Goal: Information Seeking & Learning: Learn about a topic

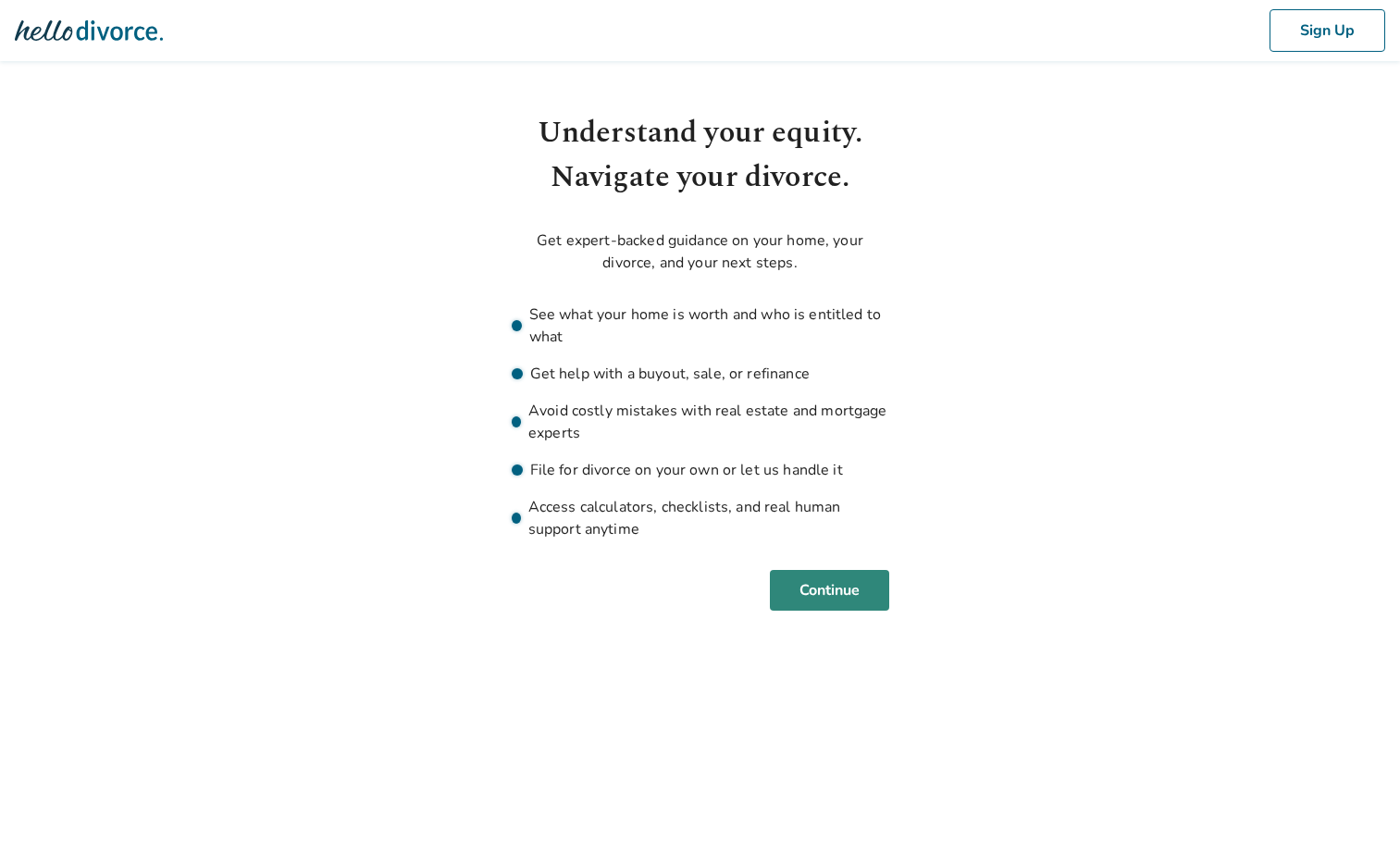
click at [843, 596] on button "Continue" at bounding box center [830, 590] width 120 height 41
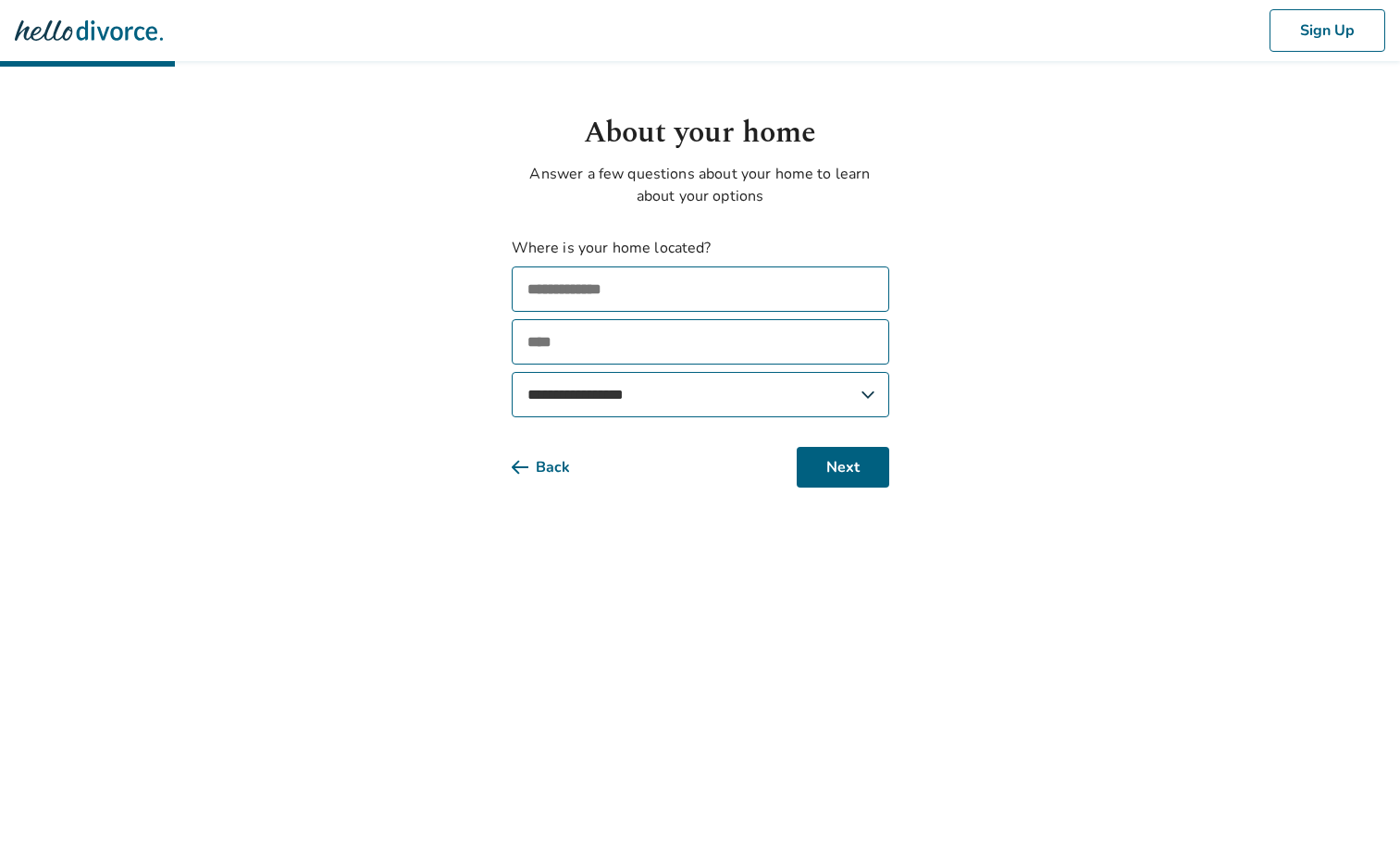
click at [703, 297] on input "text" at bounding box center [700, 289] width 377 height 45
type input "**********"
type input "********"
select select "**"
click at [846, 463] on button "Next" at bounding box center [842, 468] width 93 height 41
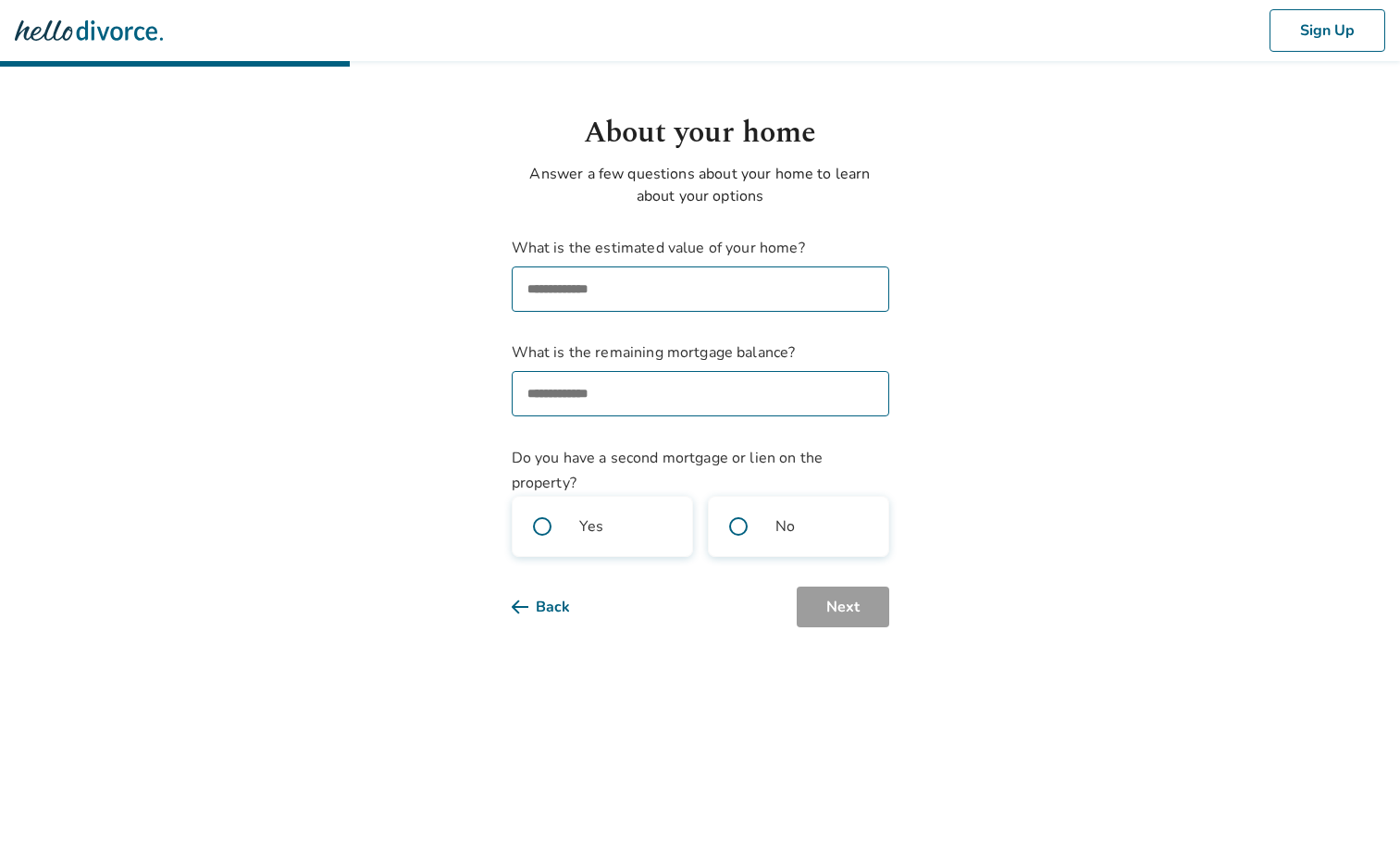
click at [696, 275] on input "What is the estimated value of your home?" at bounding box center [700, 289] width 377 height 45
click at [589, 293] on input "What is the estimated value of your home?" at bounding box center [700, 289] width 377 height 45
paste input "**********"
type input "**********"
click at [573, 388] on input "What is the remaining mortgage balance?" at bounding box center [700, 394] width 377 height 45
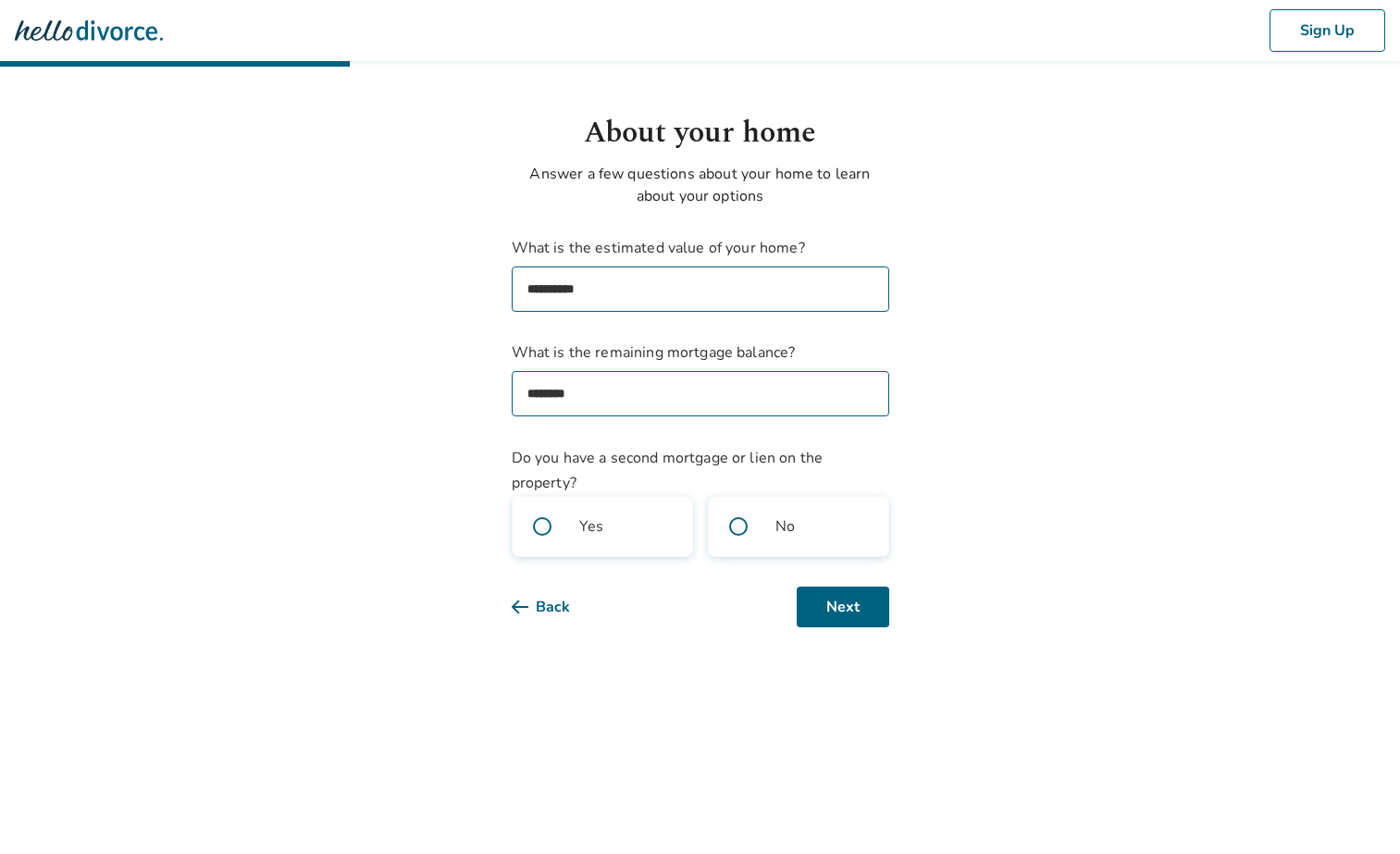
type input "********"
click at [736, 539] on span at bounding box center [737, 526] width 59 height 59
click at [841, 617] on button "Next" at bounding box center [842, 607] width 93 height 41
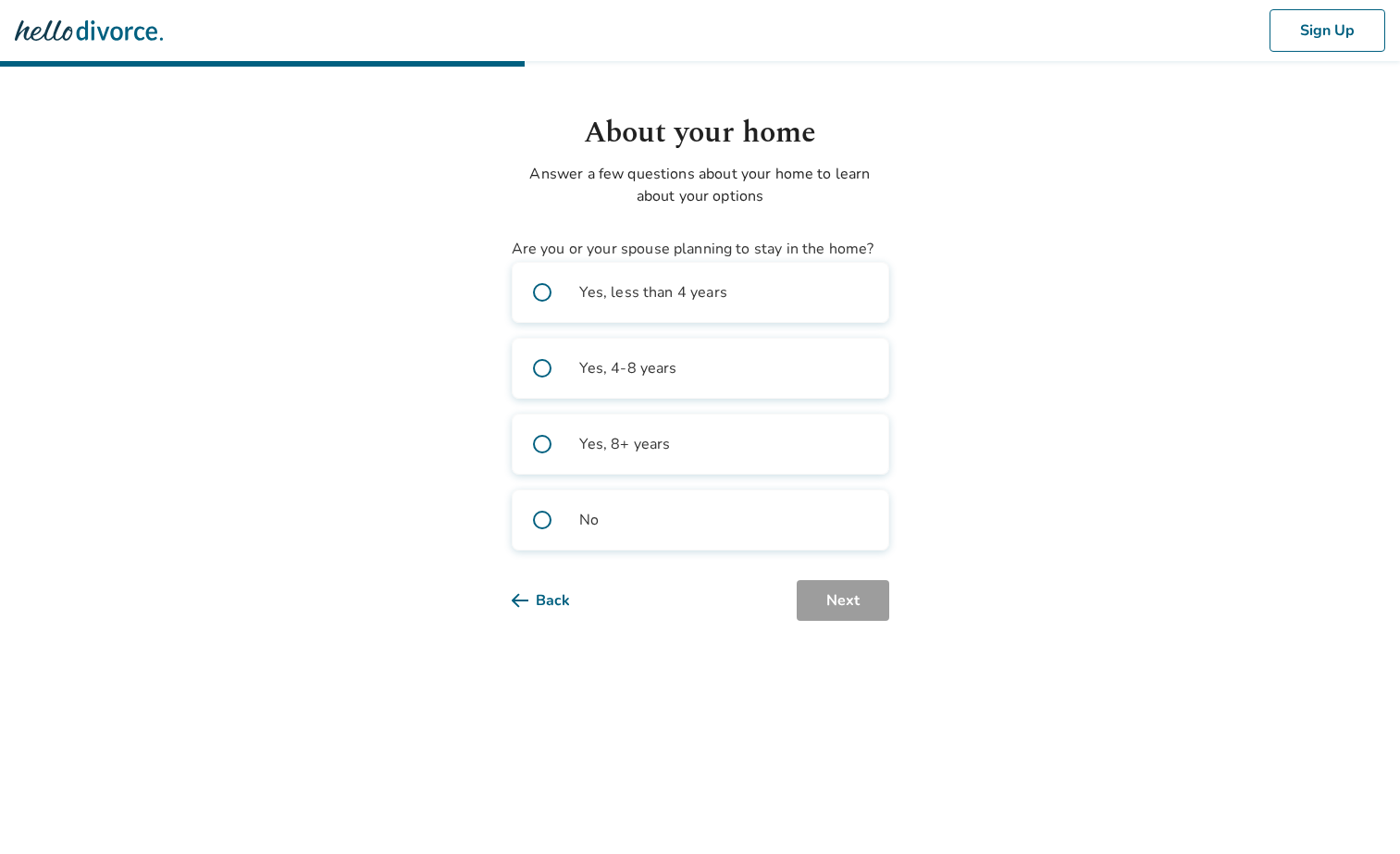
click at [740, 371] on label "Yes, 4-8 years" at bounding box center [700, 368] width 377 height 61
click at [828, 602] on button "Next" at bounding box center [842, 601] width 93 height 41
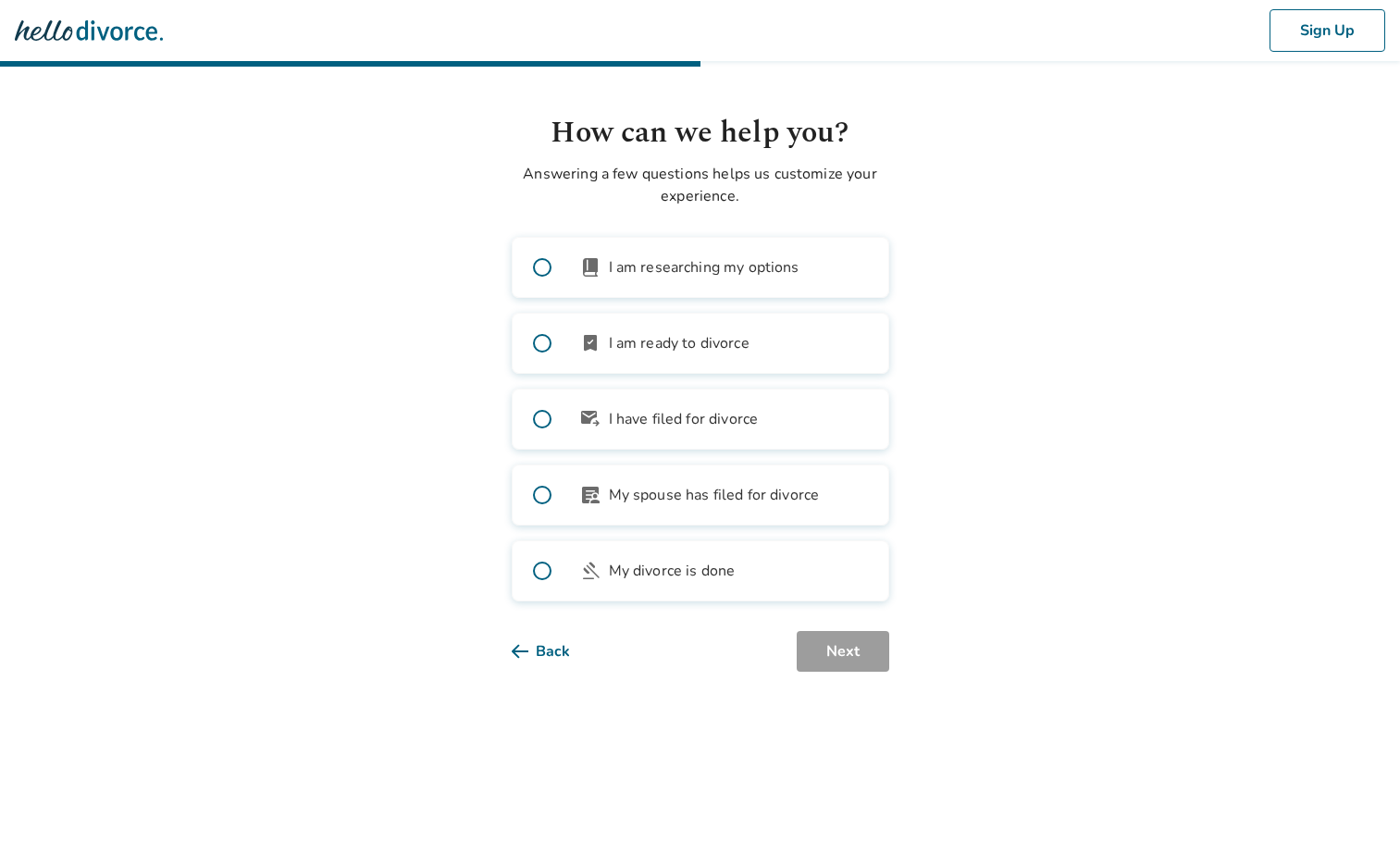
click at [792, 499] on span "My spouse has filed for divorce" at bounding box center [714, 495] width 211 height 22
click at [840, 659] on button "Next" at bounding box center [842, 651] width 93 height 41
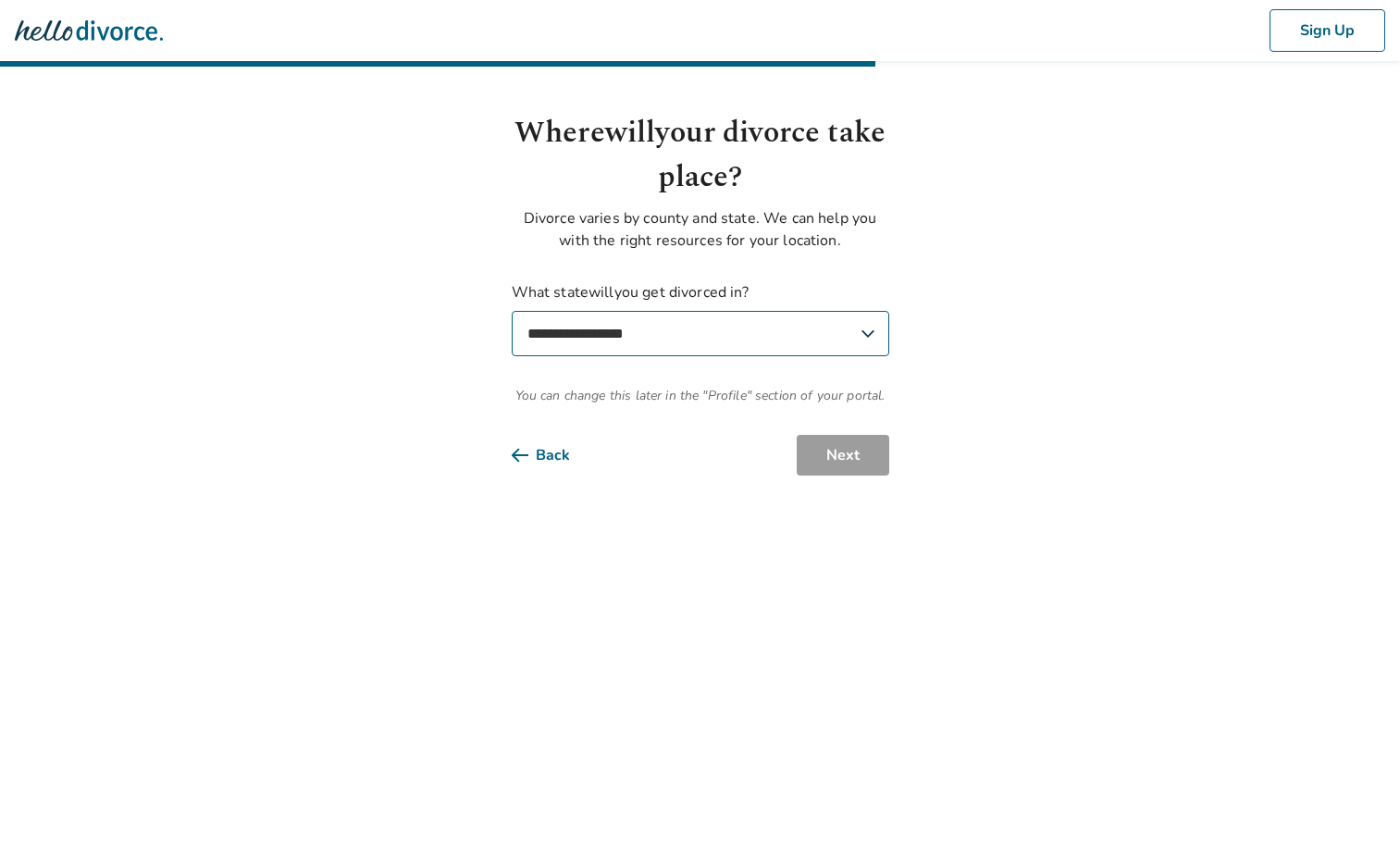
click at [753, 344] on select "**********" at bounding box center [700, 333] width 377 height 45
select select "**"
click at [512, 311] on select "**********" at bounding box center [700, 333] width 377 height 45
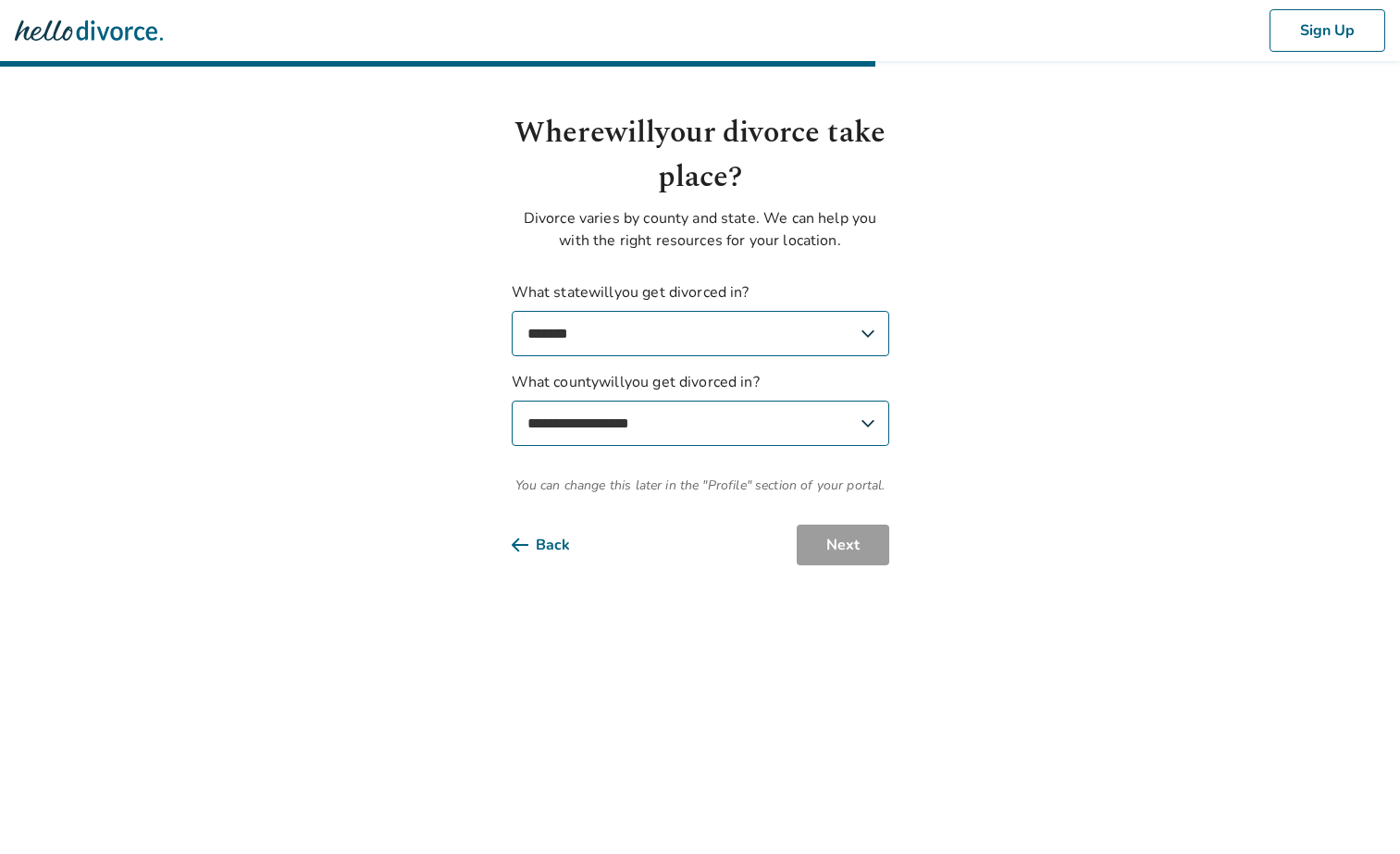
click at [726, 427] on select "**********" at bounding box center [700, 423] width 377 height 45
select select "*********"
click at [512, 400] on select "**********" at bounding box center [700, 423] width 377 height 45
click at [856, 553] on button "Next" at bounding box center [842, 545] width 93 height 41
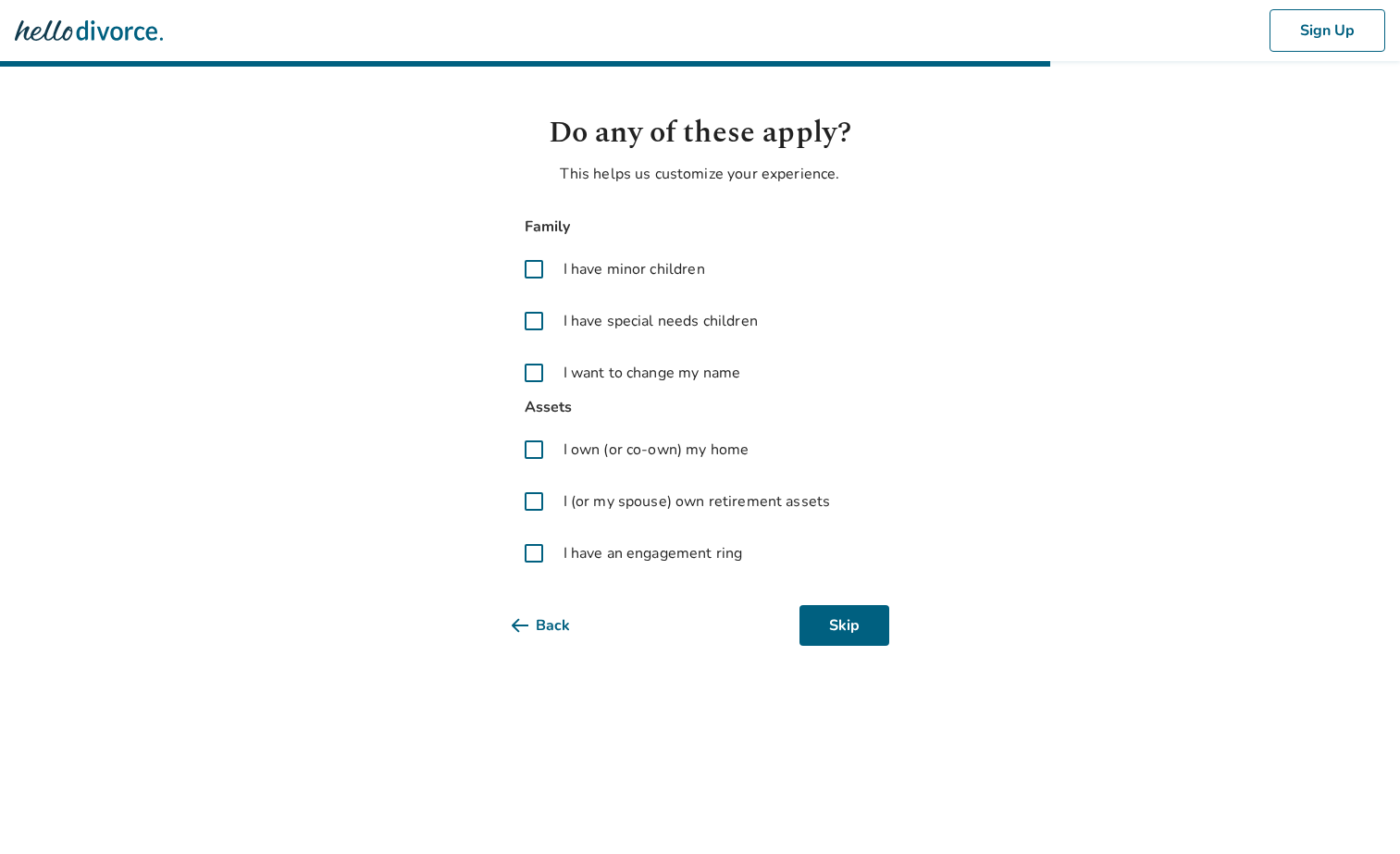
click at [685, 273] on span "I have minor children" at bounding box center [634, 269] width 141 height 22
click at [645, 504] on span "I (or my spouse) own retirement assets" at bounding box center [697, 501] width 268 height 22
click at [626, 553] on span "I have an engagement ring" at bounding box center [653, 553] width 180 height 22
click at [594, 450] on span "I own (or co-own) my home" at bounding box center [656, 450] width 186 height 22
click at [855, 625] on button "Next" at bounding box center [842, 626] width 93 height 41
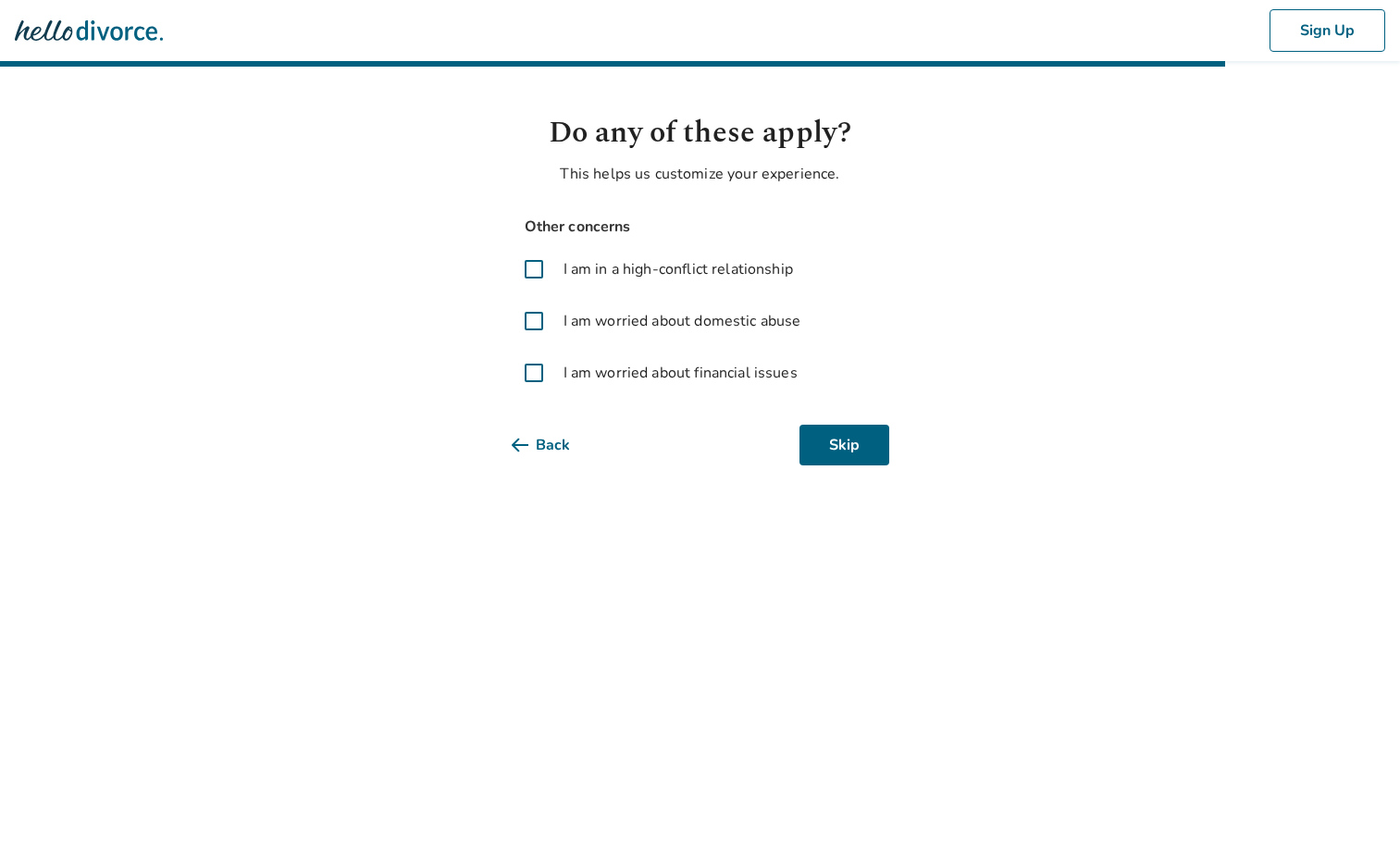
click at [657, 269] on span "I am in a high-conflict relationship" at bounding box center [678, 269] width 229 height 22
click at [820, 437] on button "Next" at bounding box center [842, 445] width 93 height 41
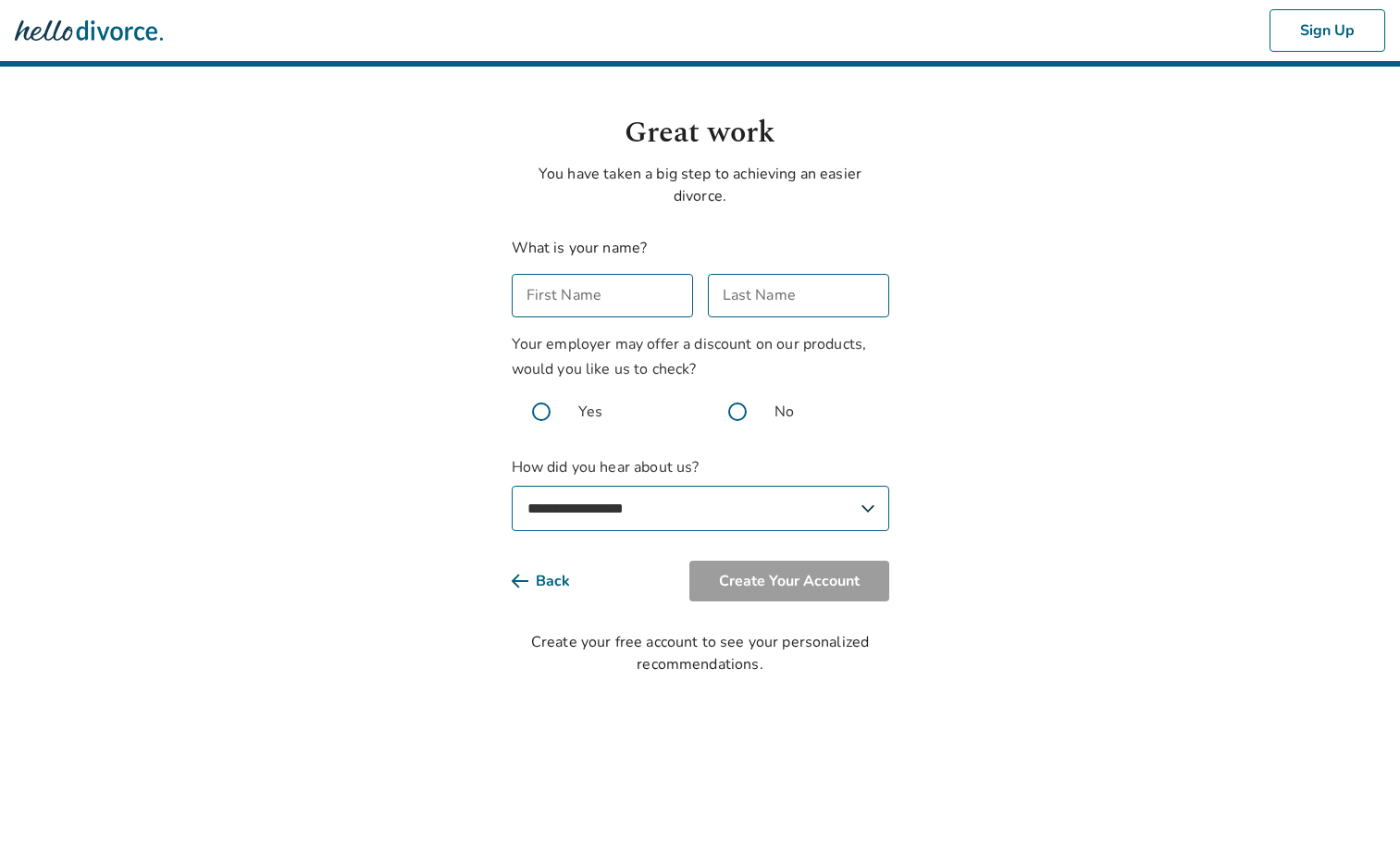
click at [627, 316] on input "First Name" at bounding box center [603, 296] width 182 height 43
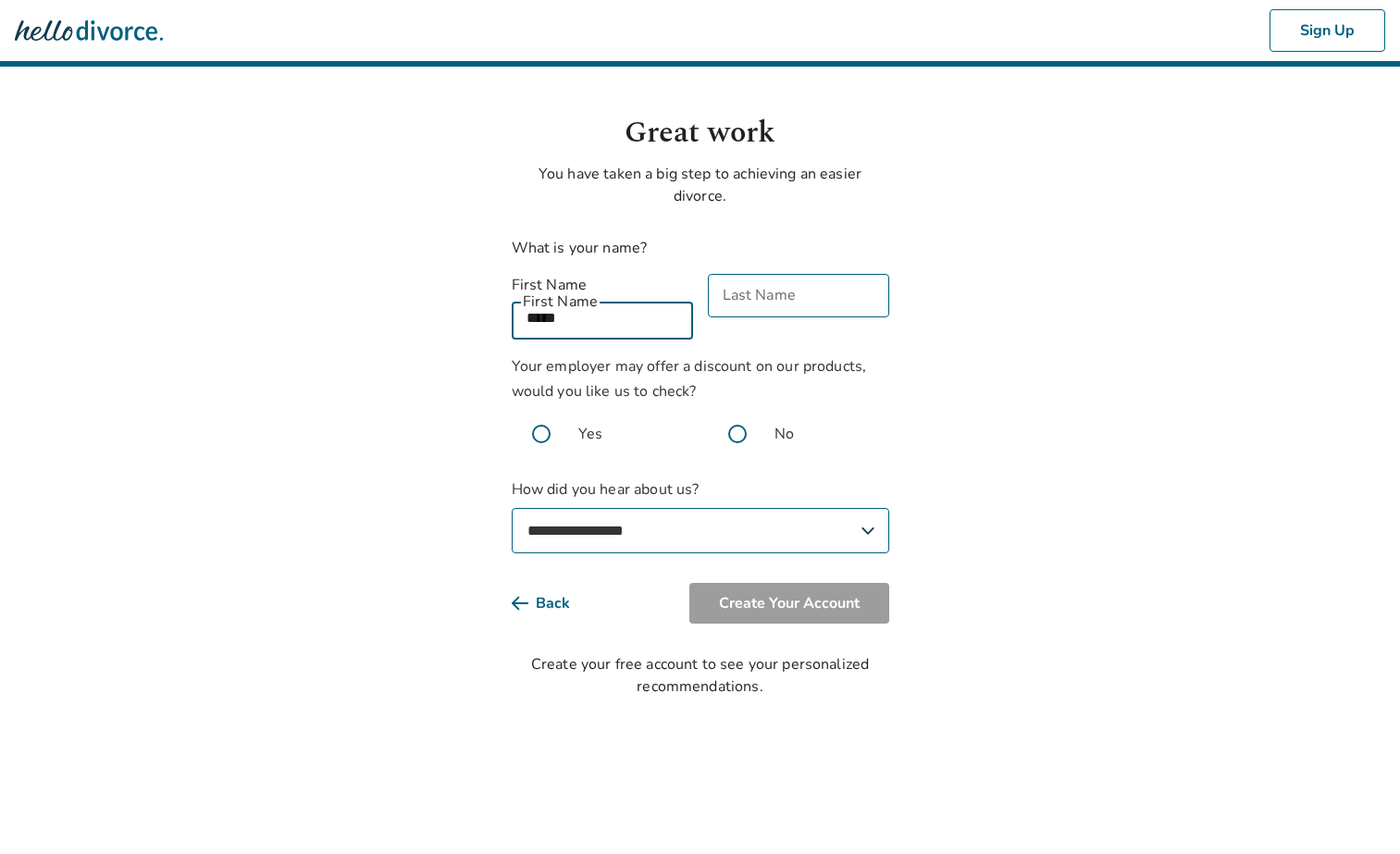
type input "*****"
type input "******"
click at [437, 359] on body "**********" at bounding box center [700, 349] width 1400 height 698
click at [737, 411] on span at bounding box center [736, 433] width 59 height 59
click at [594, 514] on select "**********" at bounding box center [700, 530] width 377 height 45
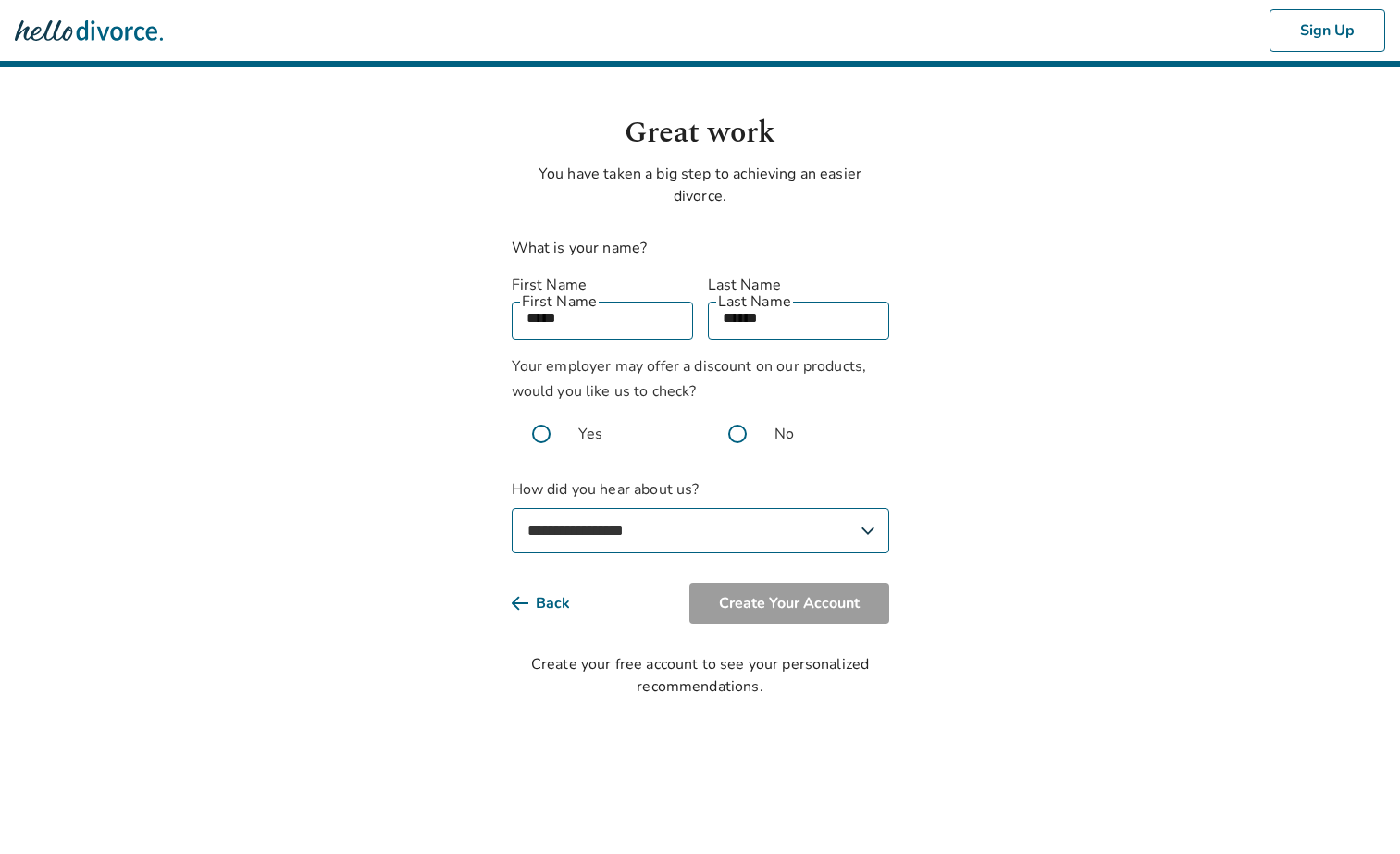
select select "*******"
click at [512, 508] on select "**********" at bounding box center [700, 530] width 377 height 45
click at [798, 584] on button "Create Your Account" at bounding box center [790, 603] width 200 height 41
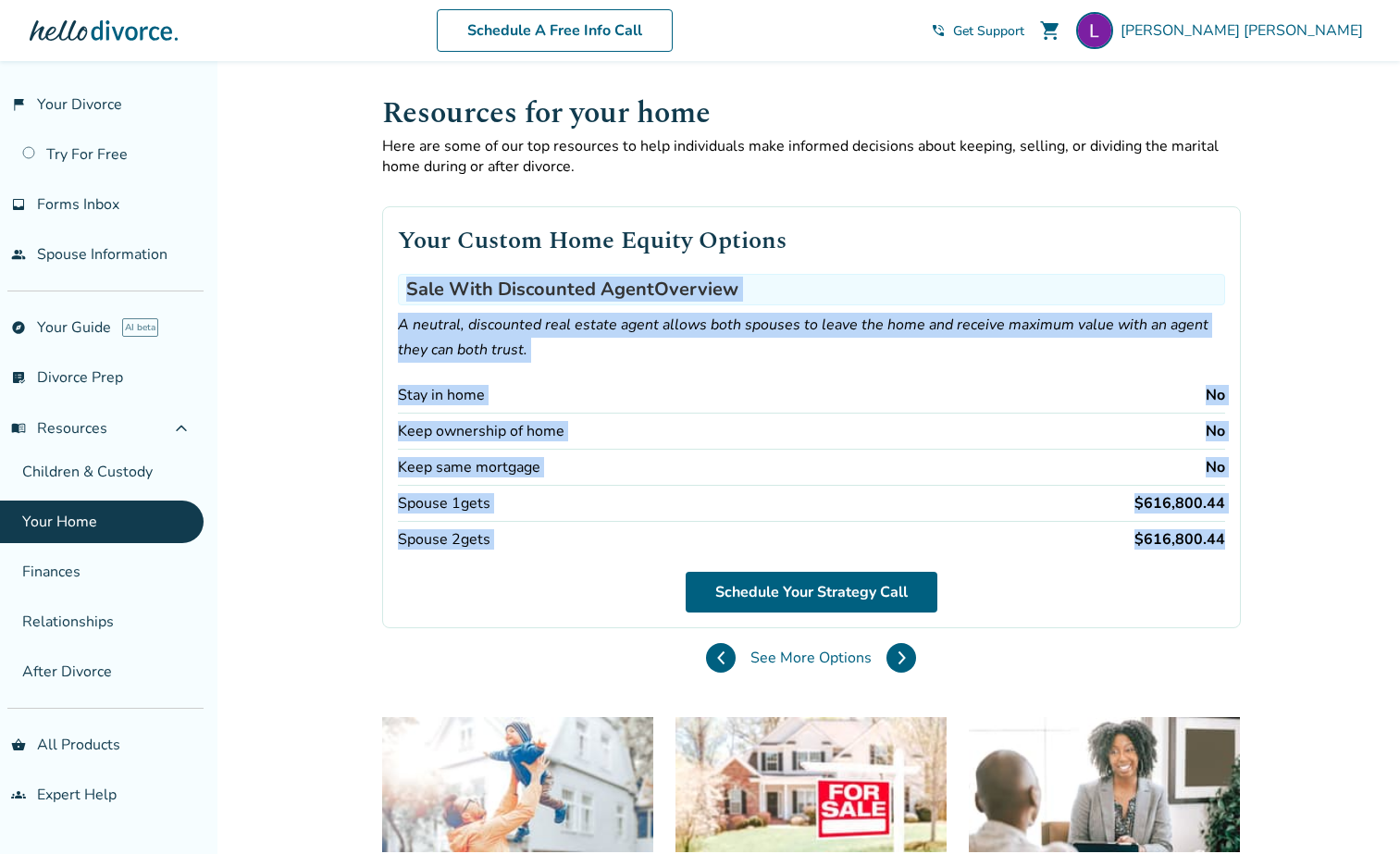
drag, startPoint x: 407, startPoint y: 282, endPoint x: 1309, endPoint y: 548, distance: 940.4
click at [1309, 548] on div "Added to cart Resources for your home Here are some of our top resources to hel…" at bounding box center [700, 870] width 1400 height 1618
copy div "Sale With Discounted Agent Overview A neutral, discounted real estate agent all…"
click at [891, 655] on button at bounding box center [901, 658] width 30 height 30
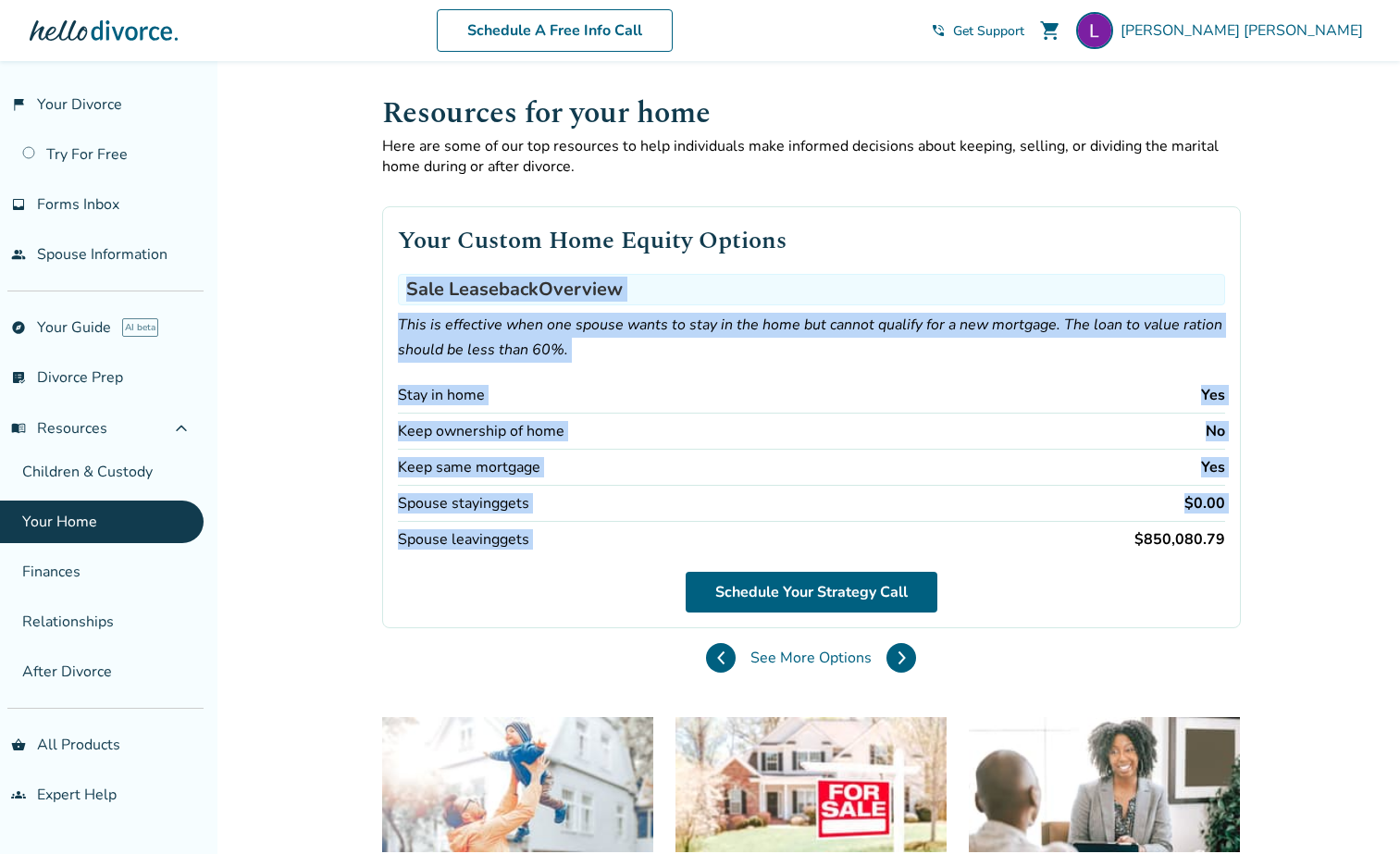
click at [836, 497] on div "Spouse staying gets $0.00" at bounding box center [811, 503] width 827 height 36
drag, startPoint x: 408, startPoint y: 284, endPoint x: 989, endPoint y: 564, distance: 645.0
click at [989, 564] on div "Your Custom Home Equity Options Sale Leaseback Overview This is effective when …" at bounding box center [811, 417] width 859 height 422
copy div "Sale Leaseback Overview This is effective when one spouse wants to stay in the …"
click at [897, 651] on icon at bounding box center [901, 658] width 8 height 15
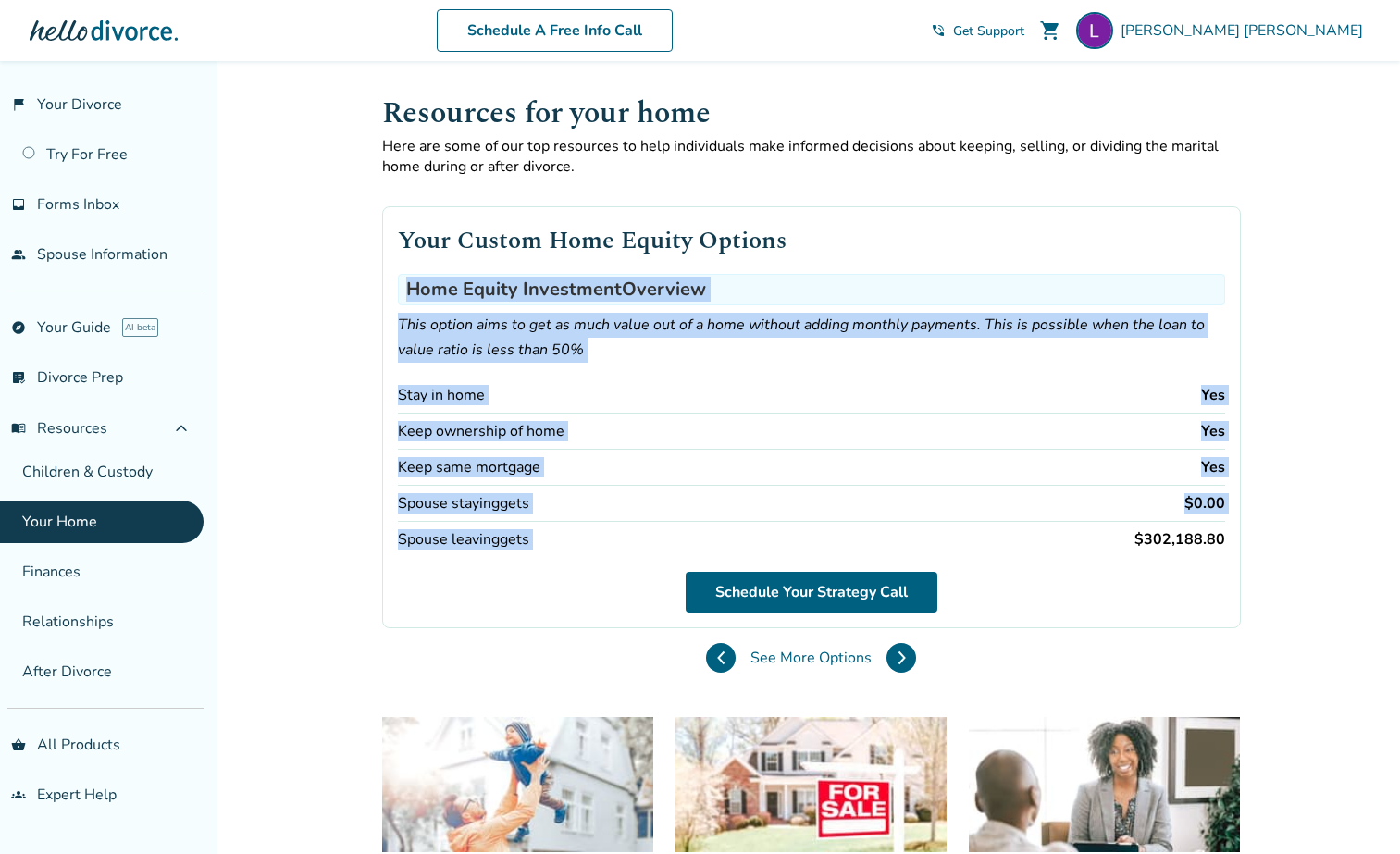
click at [695, 485] on div "Spouse staying gets $0.00" at bounding box center [811, 503] width 827 height 36
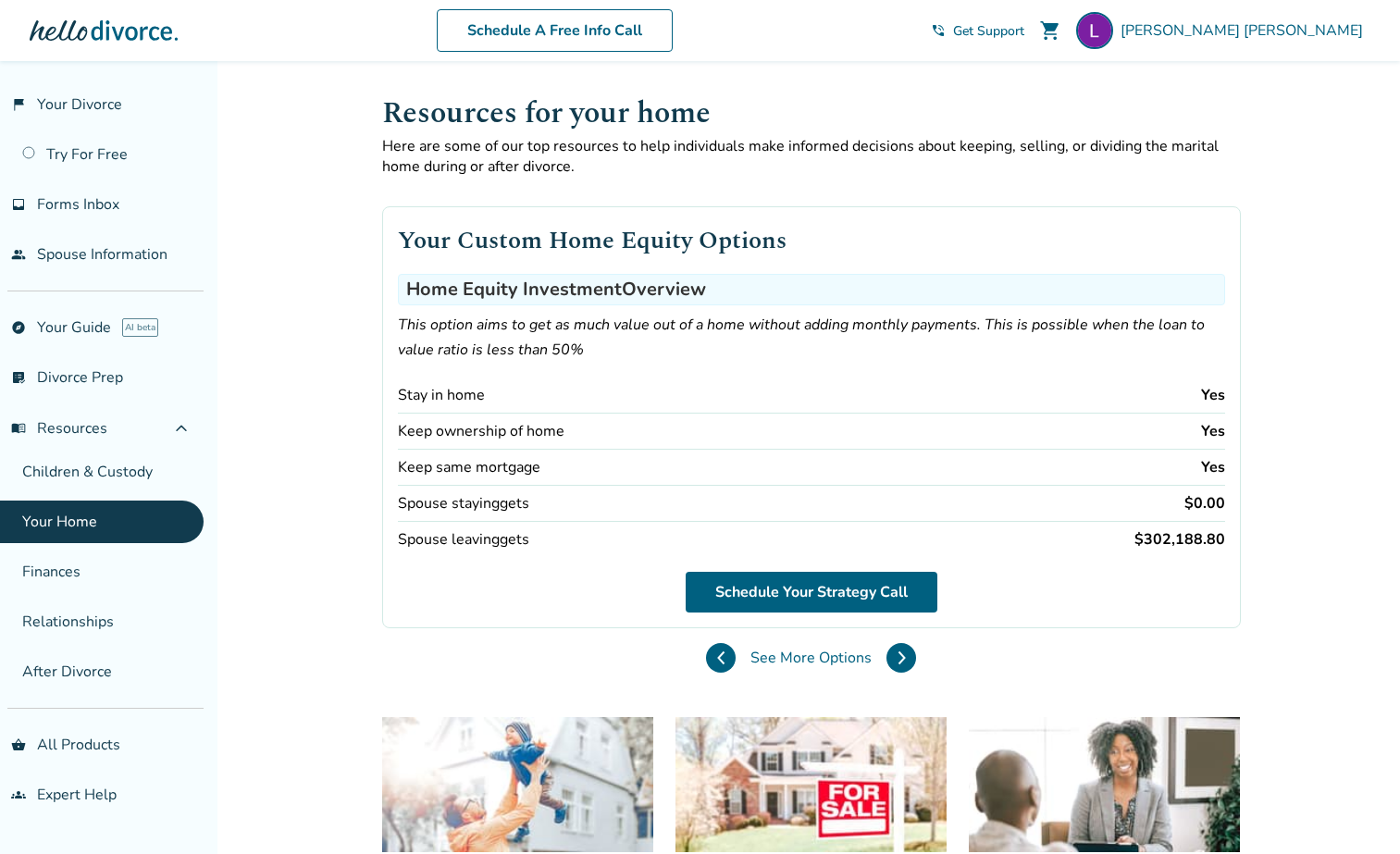
drag, startPoint x: 400, startPoint y: 322, endPoint x: 557, endPoint y: 540, distance: 268.7
click at [557, 540] on div "Home Equity Investment Overview This option aims to get as much value out of a …" at bounding box center [811, 415] width 827 height 283
click at [524, 336] on p "This option aims to get as much value out of a home without adding monthly paym…" at bounding box center [811, 337] width 827 height 50
drag, startPoint x: 404, startPoint y: 288, endPoint x: 527, endPoint y: 560, distance: 298.5
click at [527, 560] on div "Your Custom Home Equity Options Home Equity Investment Overview This option aim…" at bounding box center [811, 417] width 859 height 422
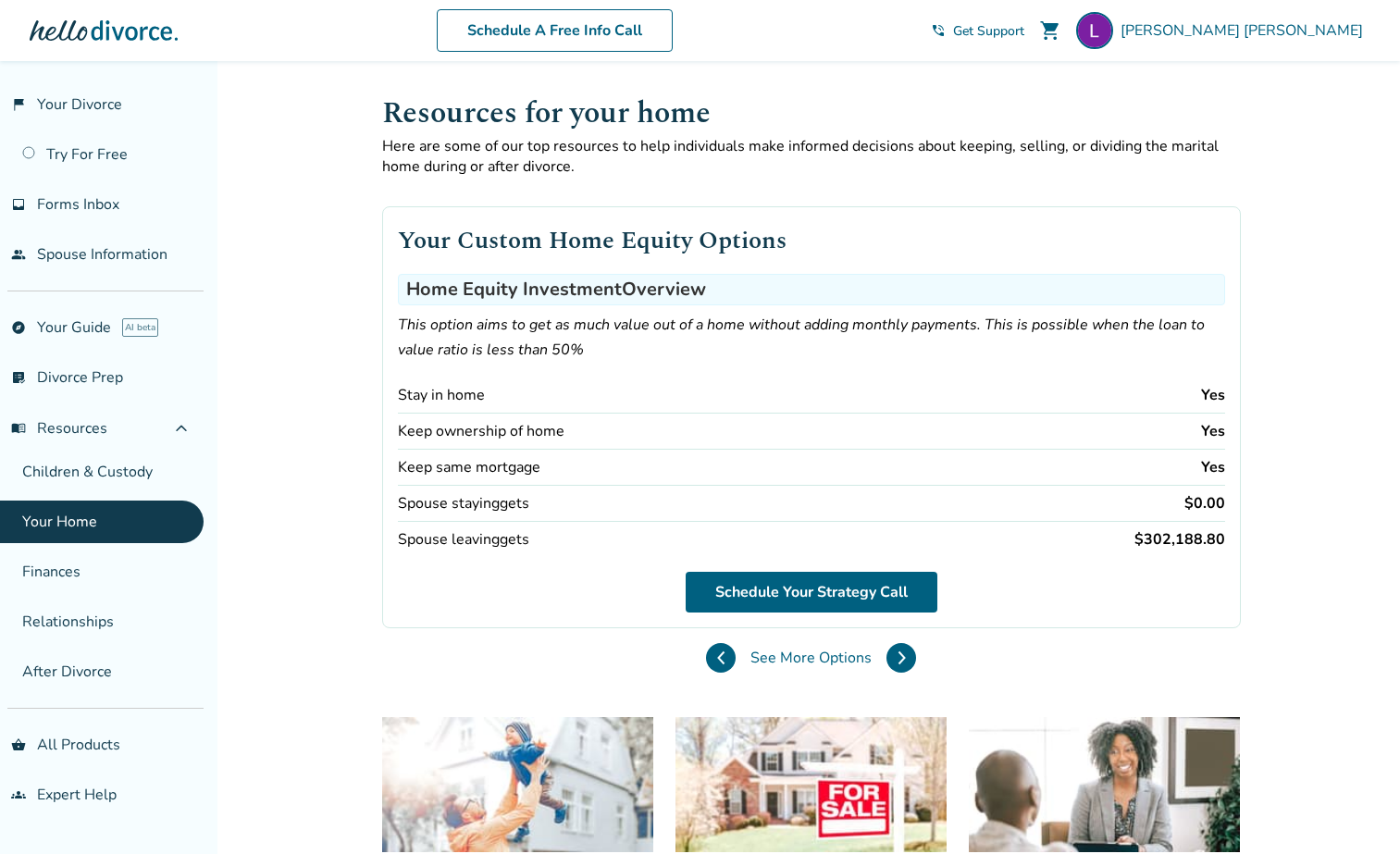
copy div "Home Equity Investment Overview This option aims to get as much value out of a …"
drag, startPoint x: 1136, startPoint y: 532, endPoint x: 1224, endPoint y: 533, distance: 88.0
click at [1224, 533] on div "Your Custom Home Equity Options Home Equity Investment Overview This option aim…" at bounding box center [811, 417] width 859 height 422
copy div "$302,188.80"
click at [897, 658] on icon at bounding box center [901, 658] width 8 height 15
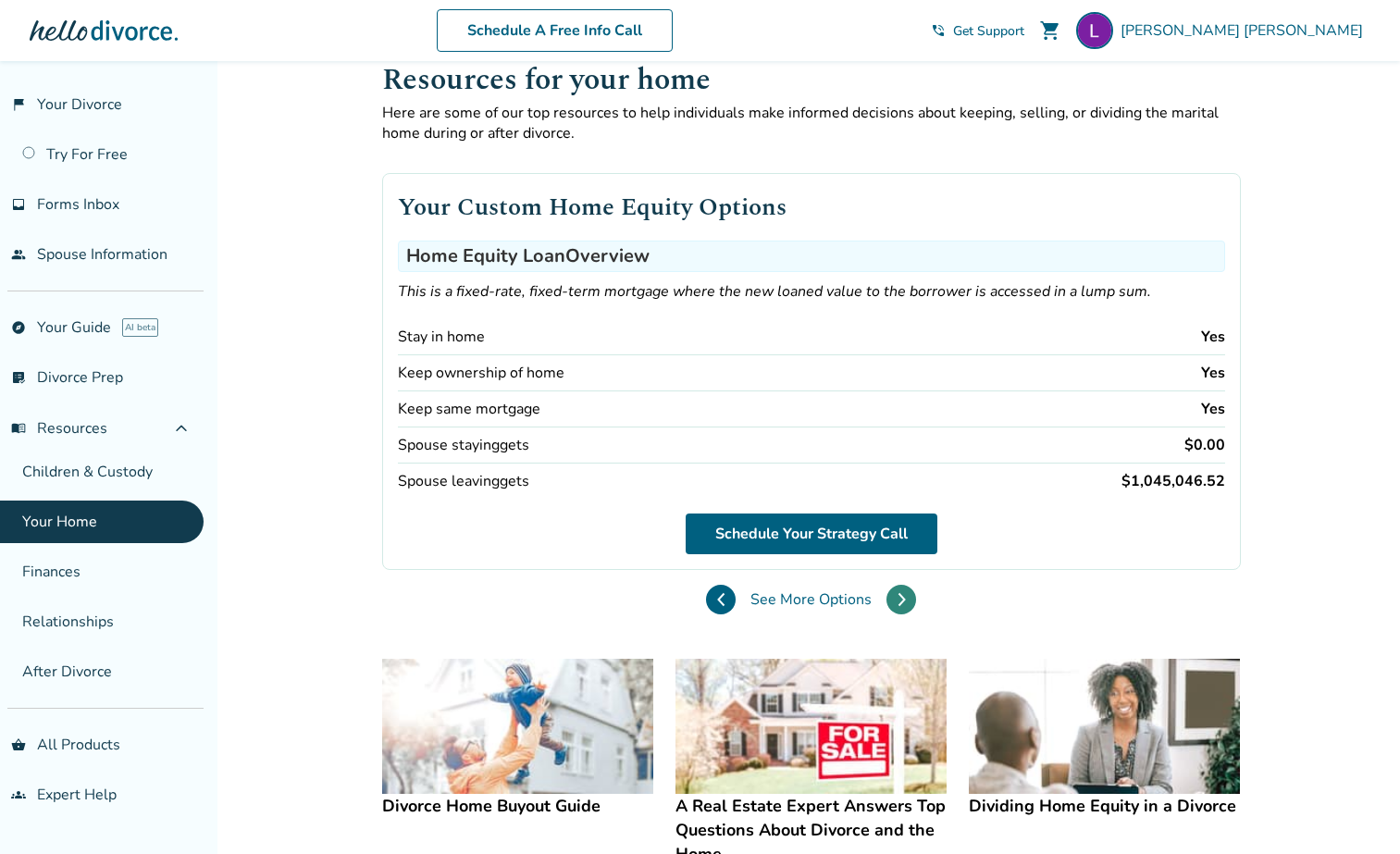
scroll to position [28, 0]
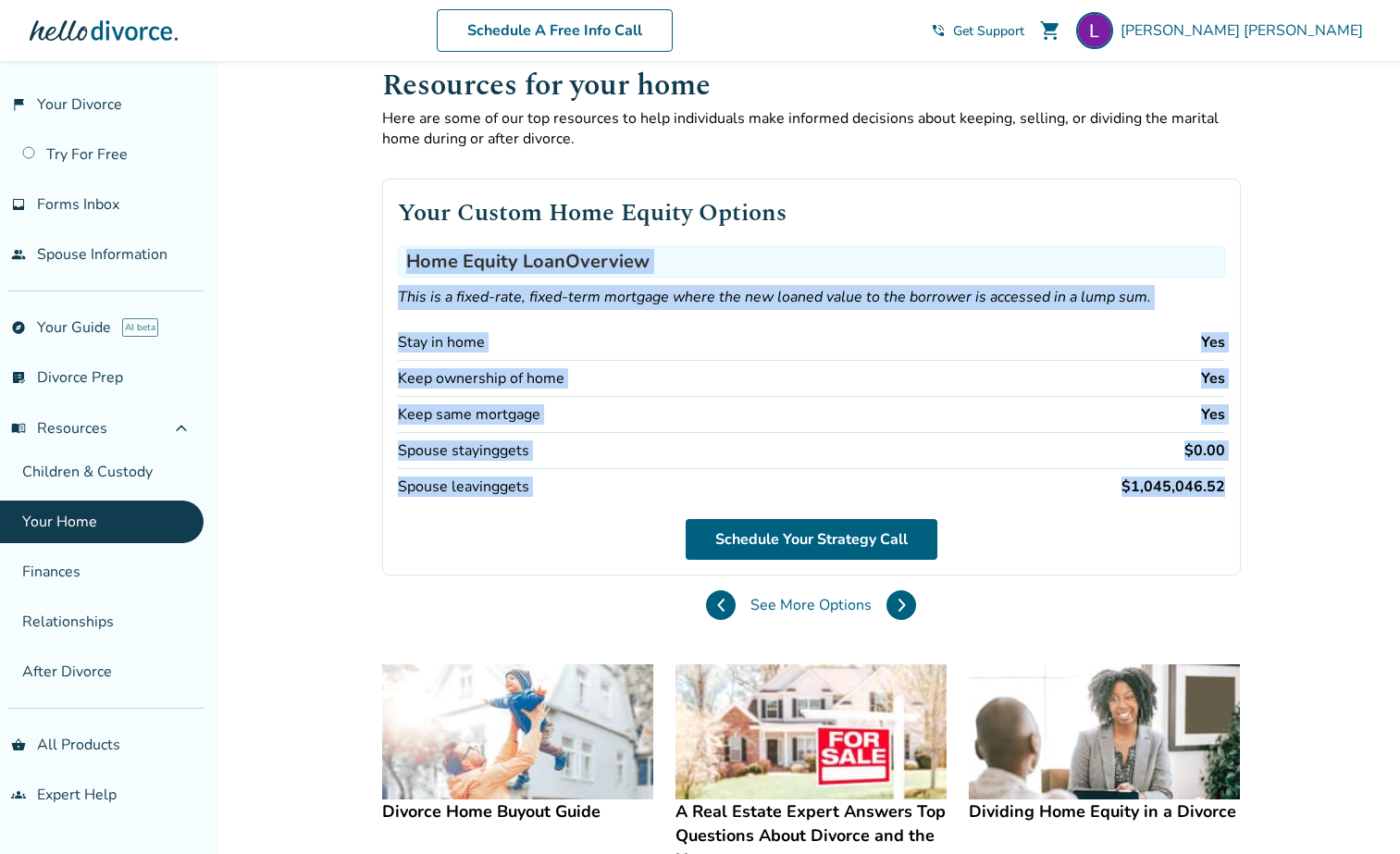
drag, startPoint x: 407, startPoint y: 258, endPoint x: 1227, endPoint y: 484, distance: 850.6
click at [1227, 484] on div "Your Custom Home Equity Options Home Equity Loan Overview This is a fixed-rate,…" at bounding box center [811, 377] width 859 height 397
copy div "Home Equity Loan Overview This is a fixed-rate, fixed-term mortgage where the n…"
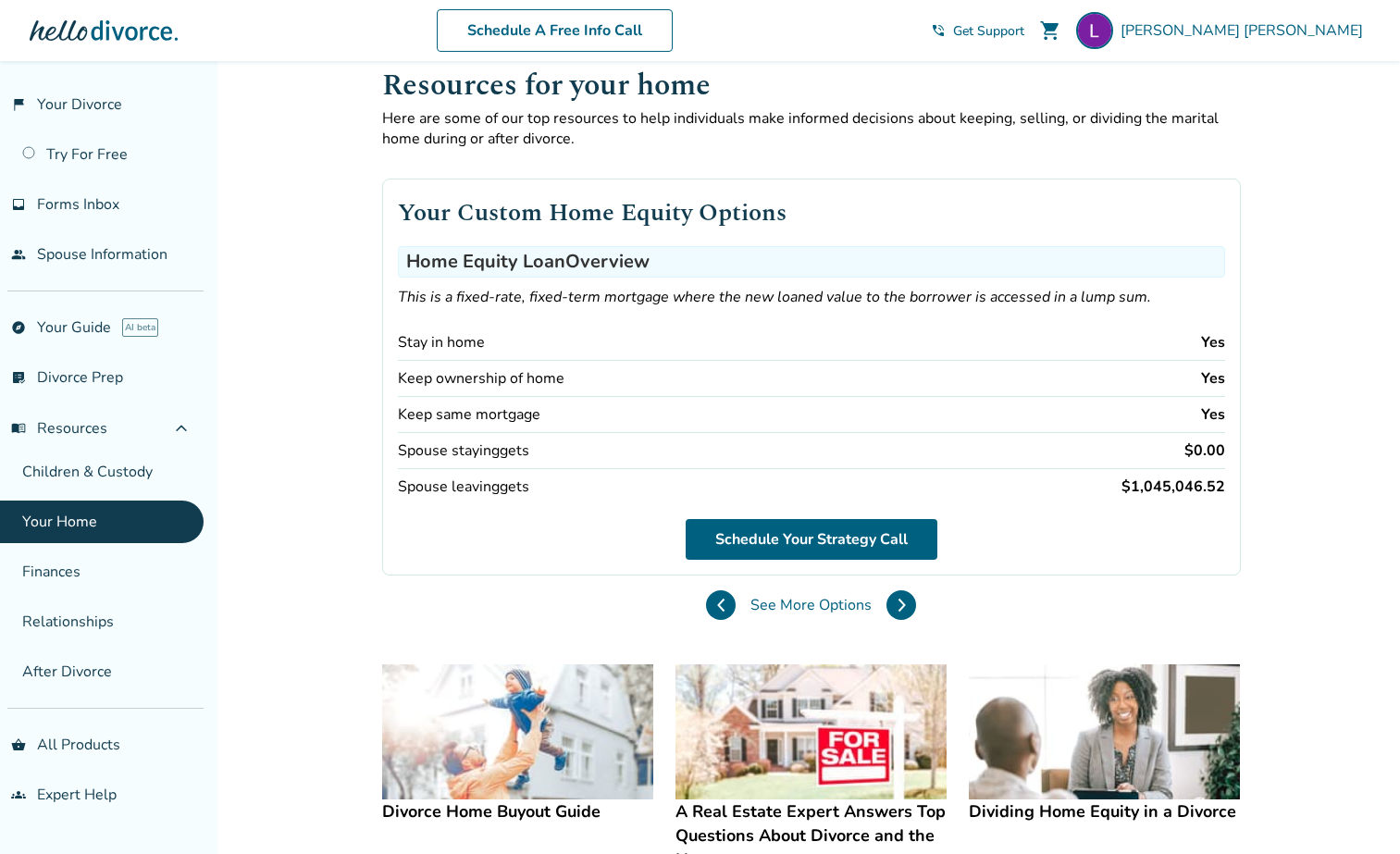
click at [641, 384] on div "Keep ownership of home Yes" at bounding box center [811, 379] width 827 height 36
click at [900, 603] on icon at bounding box center [901, 604] width 6 height 12
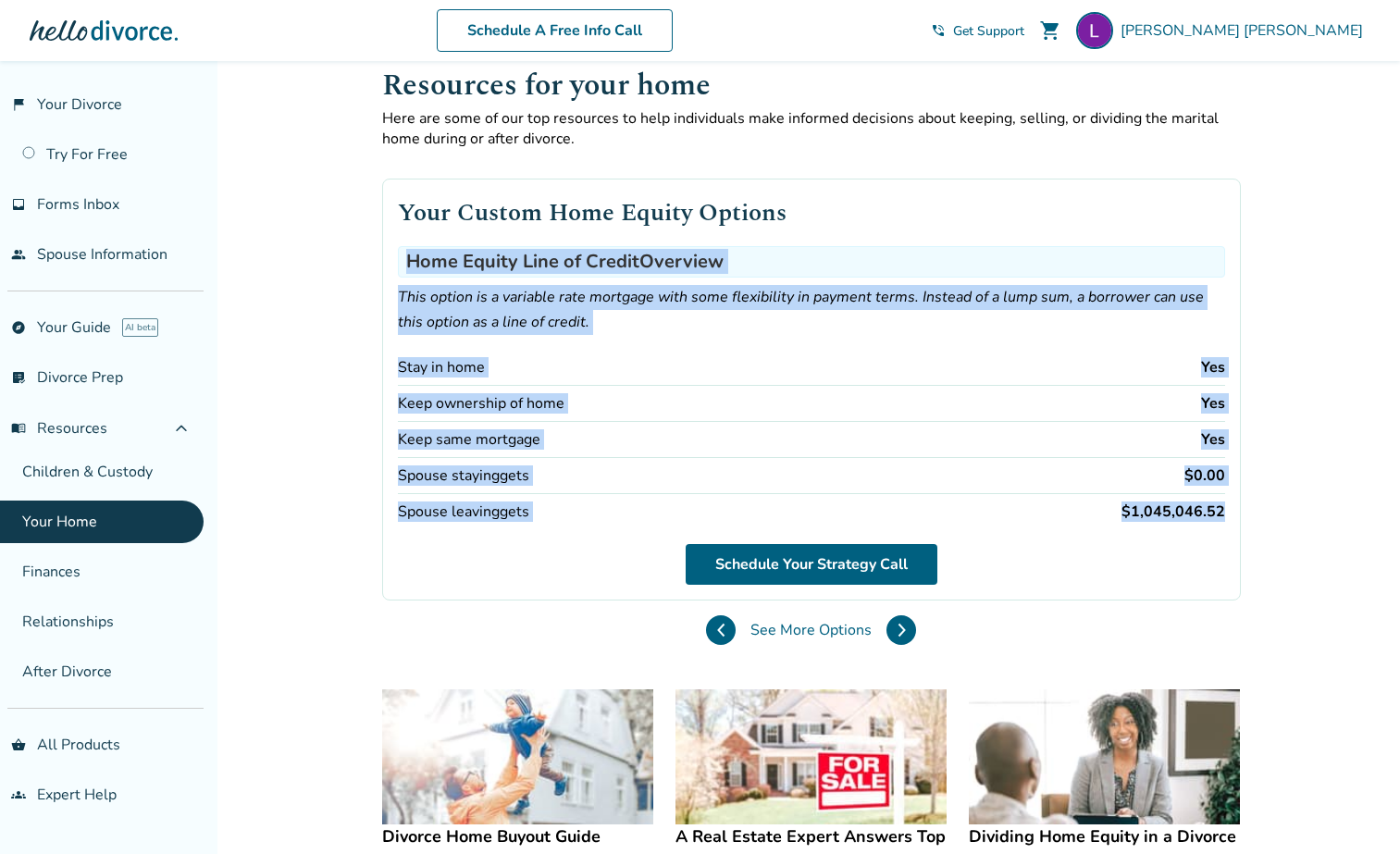
drag, startPoint x: 408, startPoint y: 259, endPoint x: 1284, endPoint y: 548, distance: 922.4
click at [1284, 548] on div "Added to cart Resources for your home Here are some of our top resources to hel…" at bounding box center [700, 843] width 1400 height 1618
copy div "Home Equity Line of Credit Overview This option is a variable rate mortgage wit…"
click at [834, 457] on div "Spouse staying gets $0.00" at bounding box center [811, 475] width 827 height 36
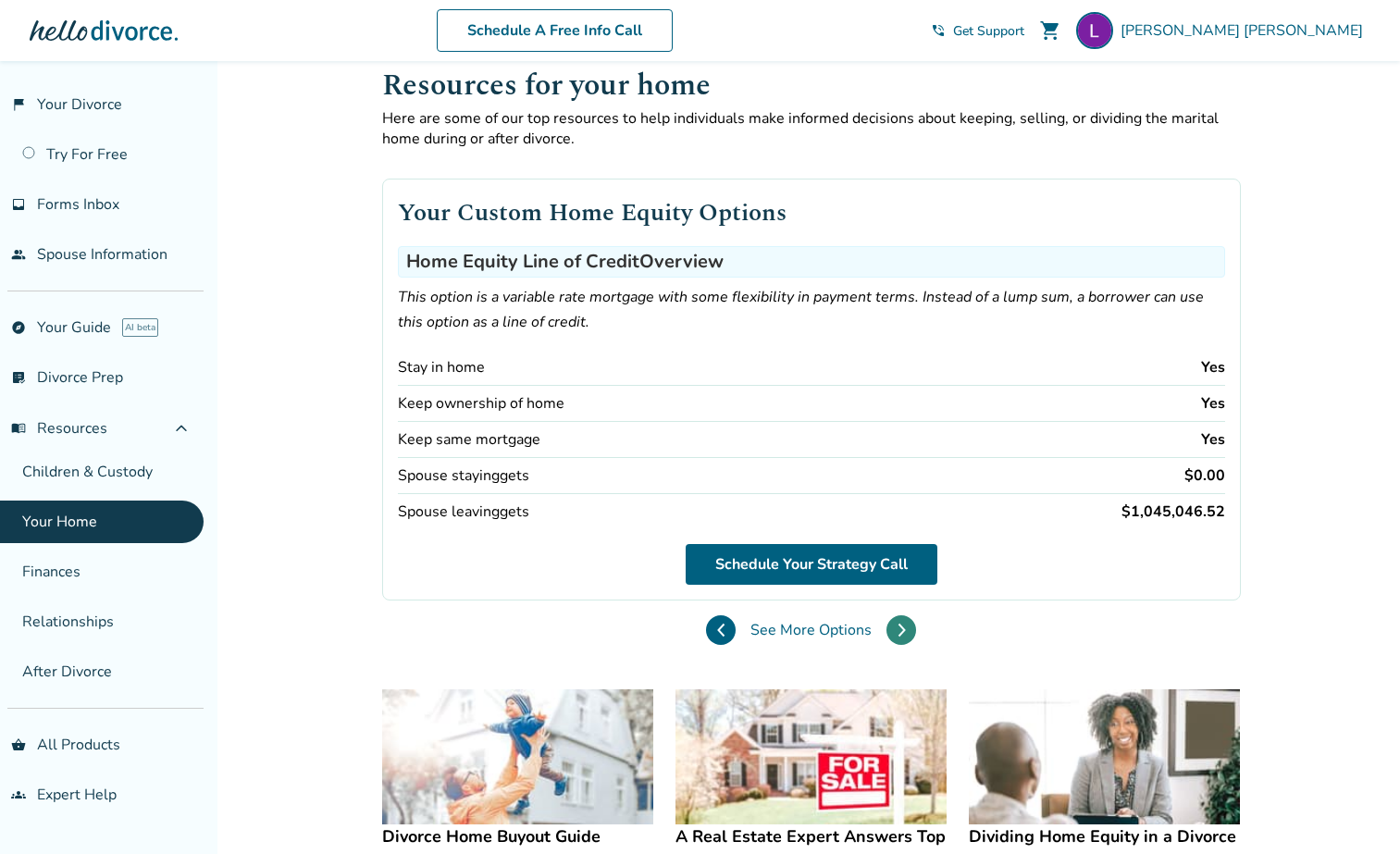
click at [902, 627] on icon at bounding box center [901, 630] width 6 height 12
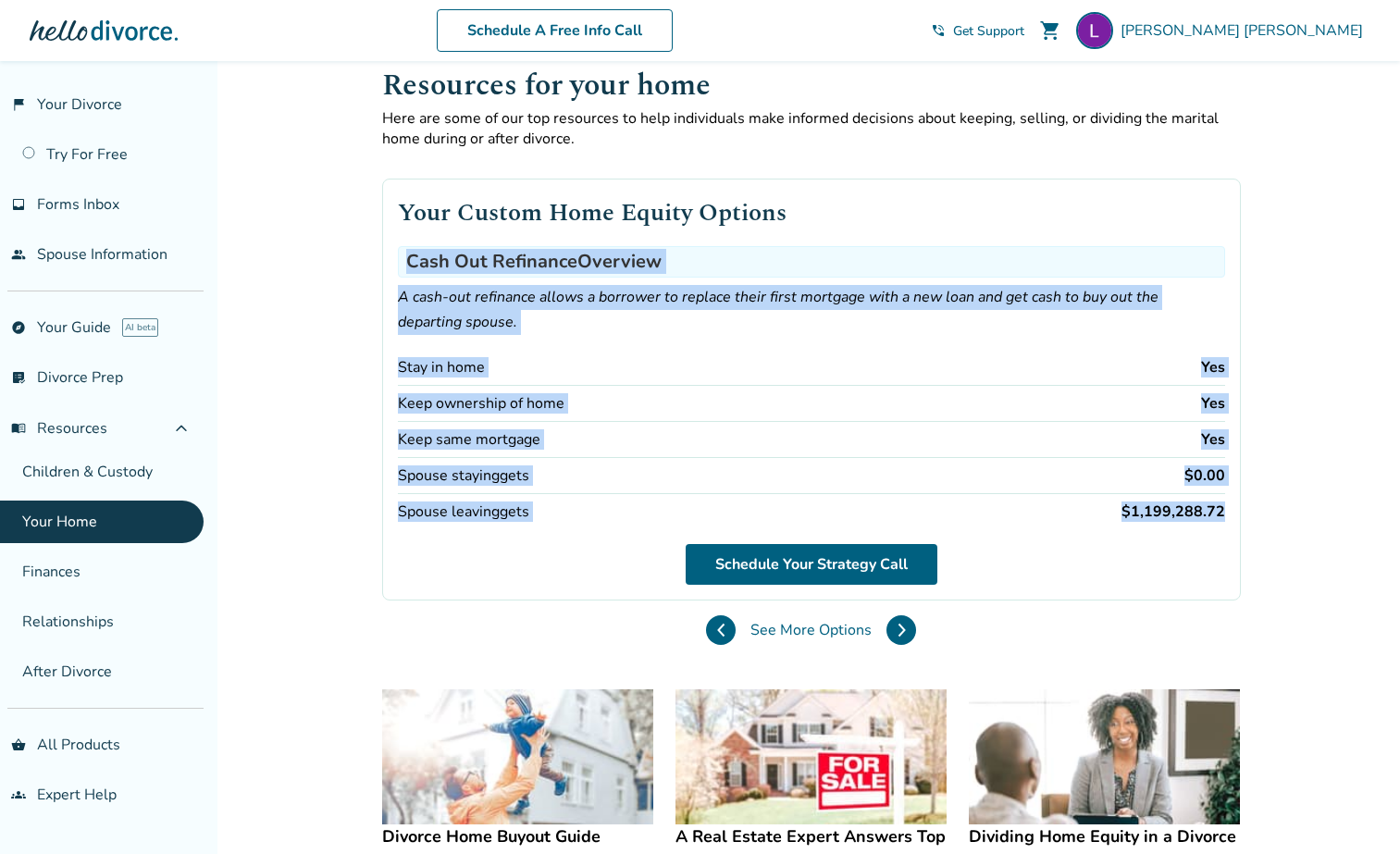
drag, startPoint x: 407, startPoint y: 256, endPoint x: 1278, endPoint y: 533, distance: 914.0
click at [1278, 533] on div "Added to cart Resources for your home Here are some of our top resources to hel…" at bounding box center [700, 843] width 1400 height 1618
copy div "Cash Out Refinance Overview A cash-out refinance allows a borrower to replace t…"
click at [900, 625] on icon at bounding box center [901, 630] width 8 height 15
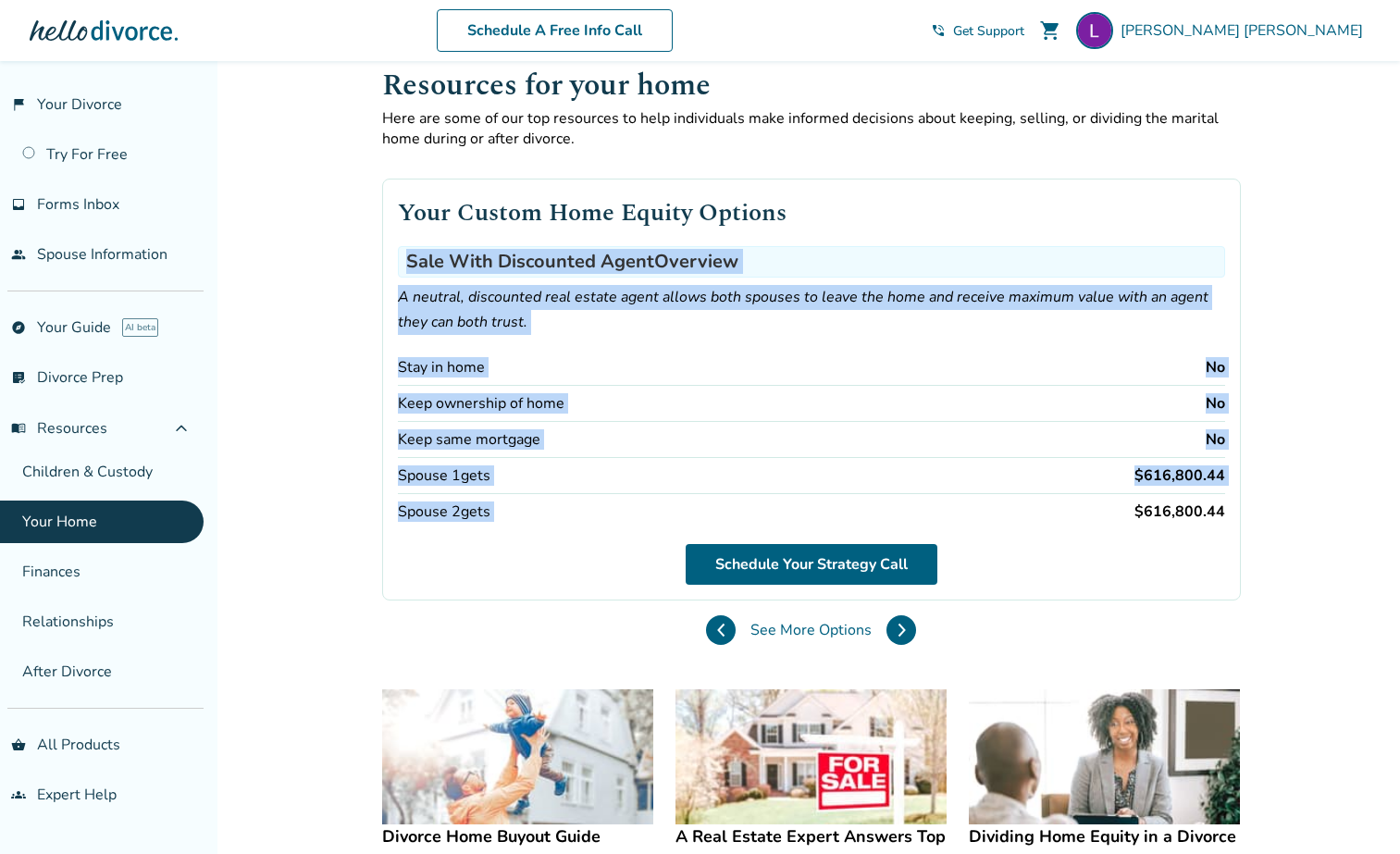
click at [852, 385] on div "Keep ownership of home No" at bounding box center [811, 403] width 827 height 36
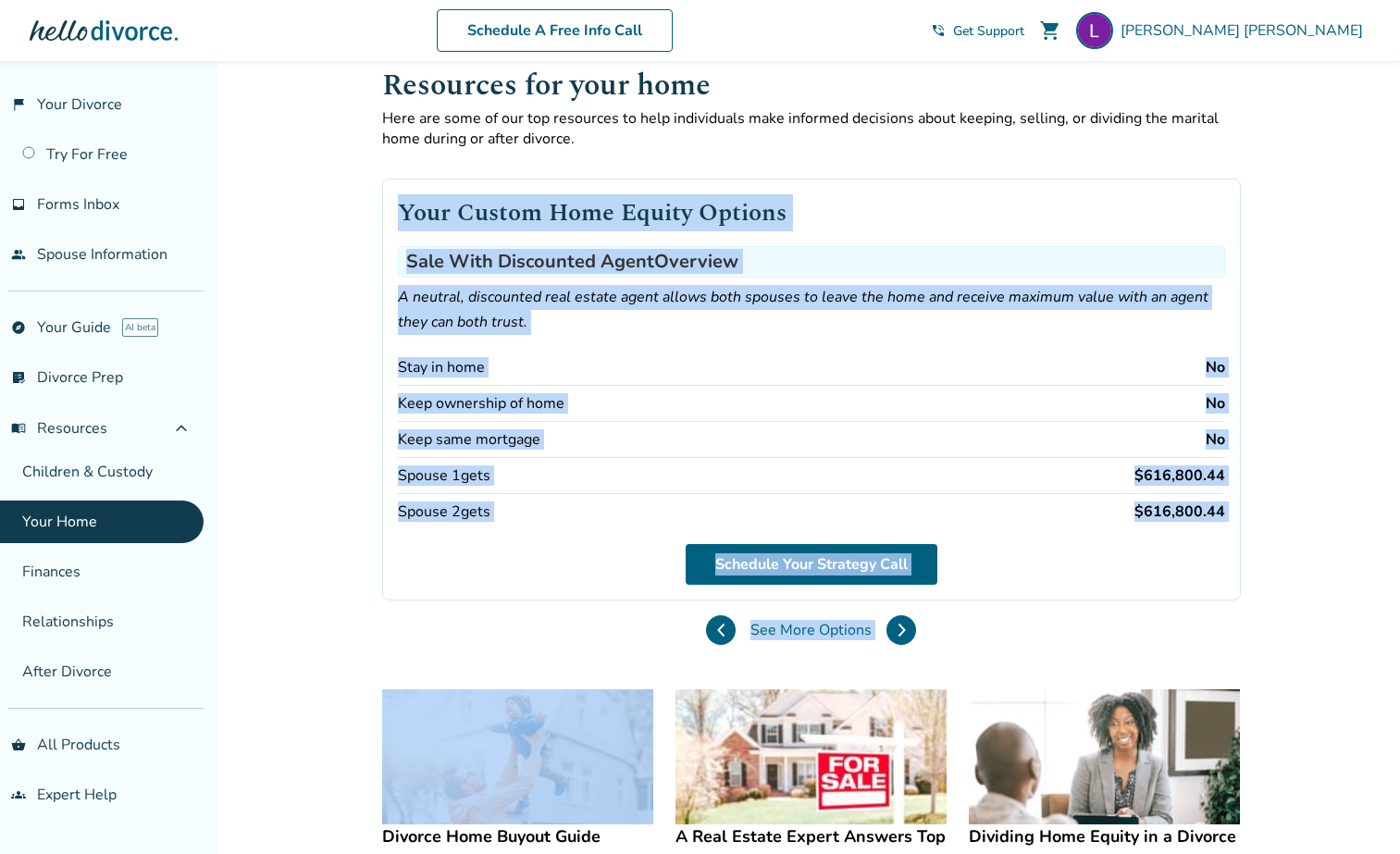
drag, startPoint x: 402, startPoint y: 208, endPoint x: 1152, endPoint y: 614, distance: 852.8
click at [1152, 614] on div "Your Custom Home Equity Options Sale With Discounted Agent Overview A neutral, …" at bounding box center [811, 404] width 859 height 511
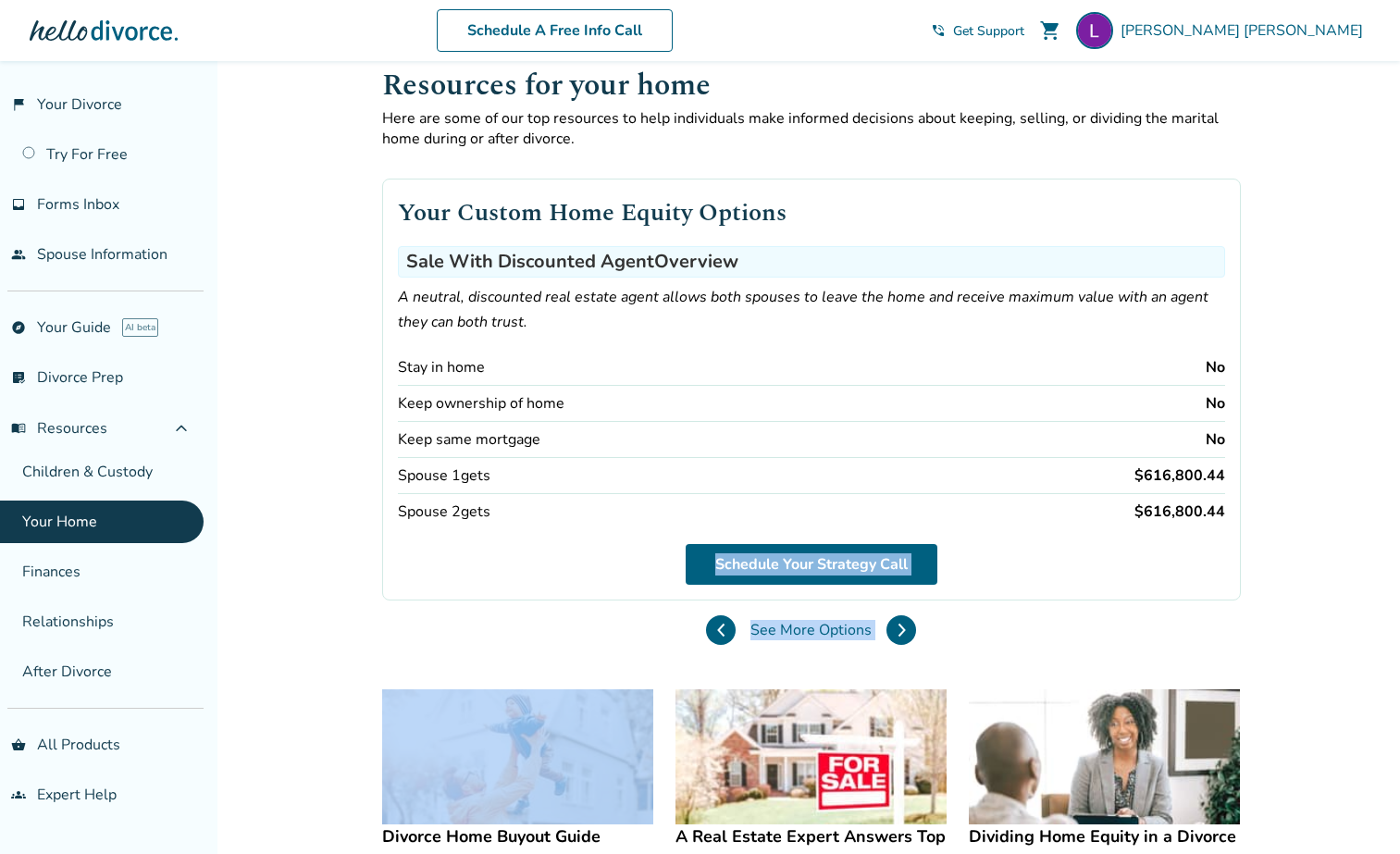
drag, startPoint x: 1152, startPoint y: 614, endPoint x: 1172, endPoint y: 507, distance: 108.9
click at [1181, 509] on div "Your Custom Home Equity Options Sale With Discounted Agent Overview A neutral, …" at bounding box center [811, 404] width 859 height 511
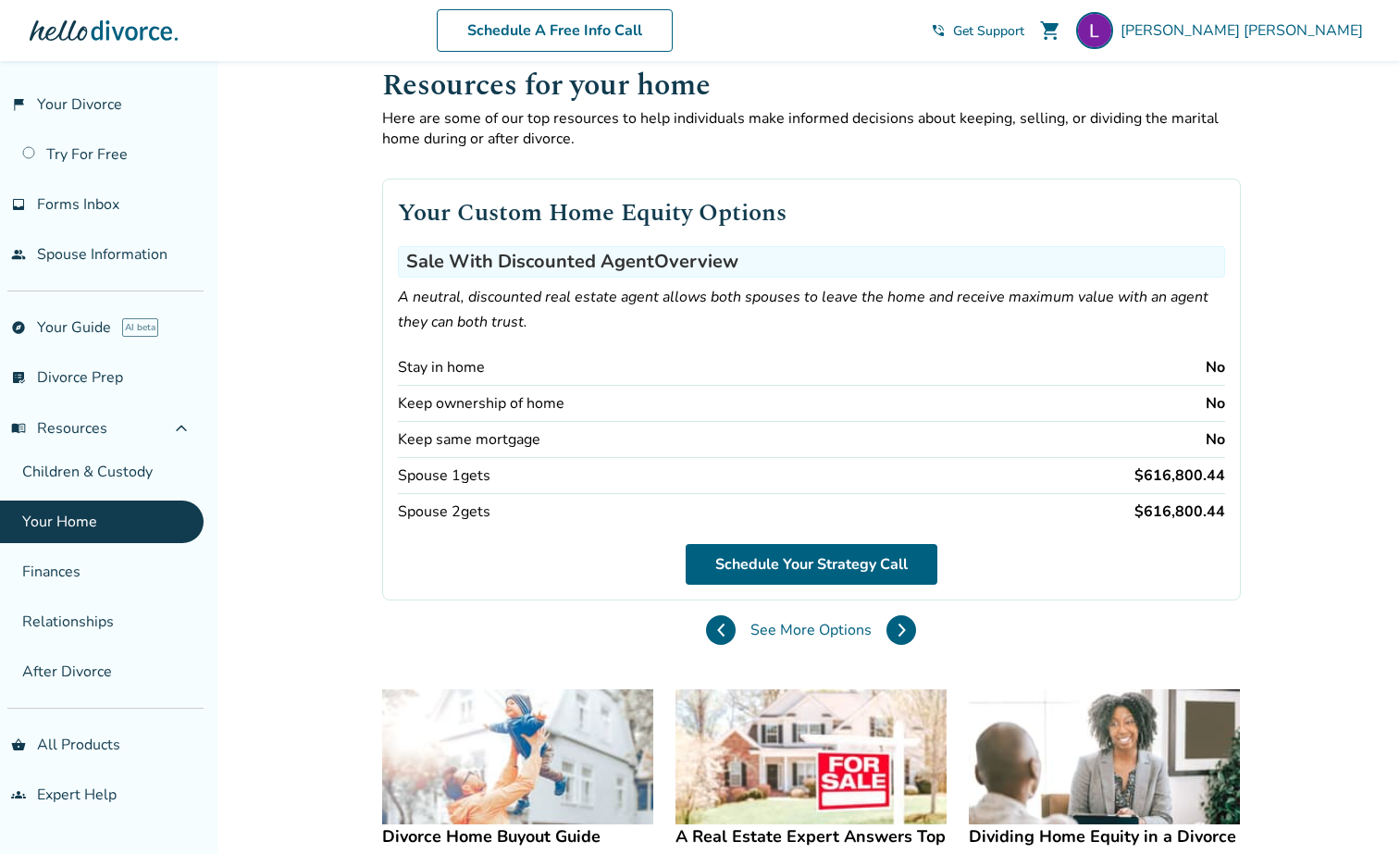
click at [832, 326] on p "A neutral, discounted real estate agent allows both spouses to leave the home a…" at bounding box center [811, 310] width 827 height 50
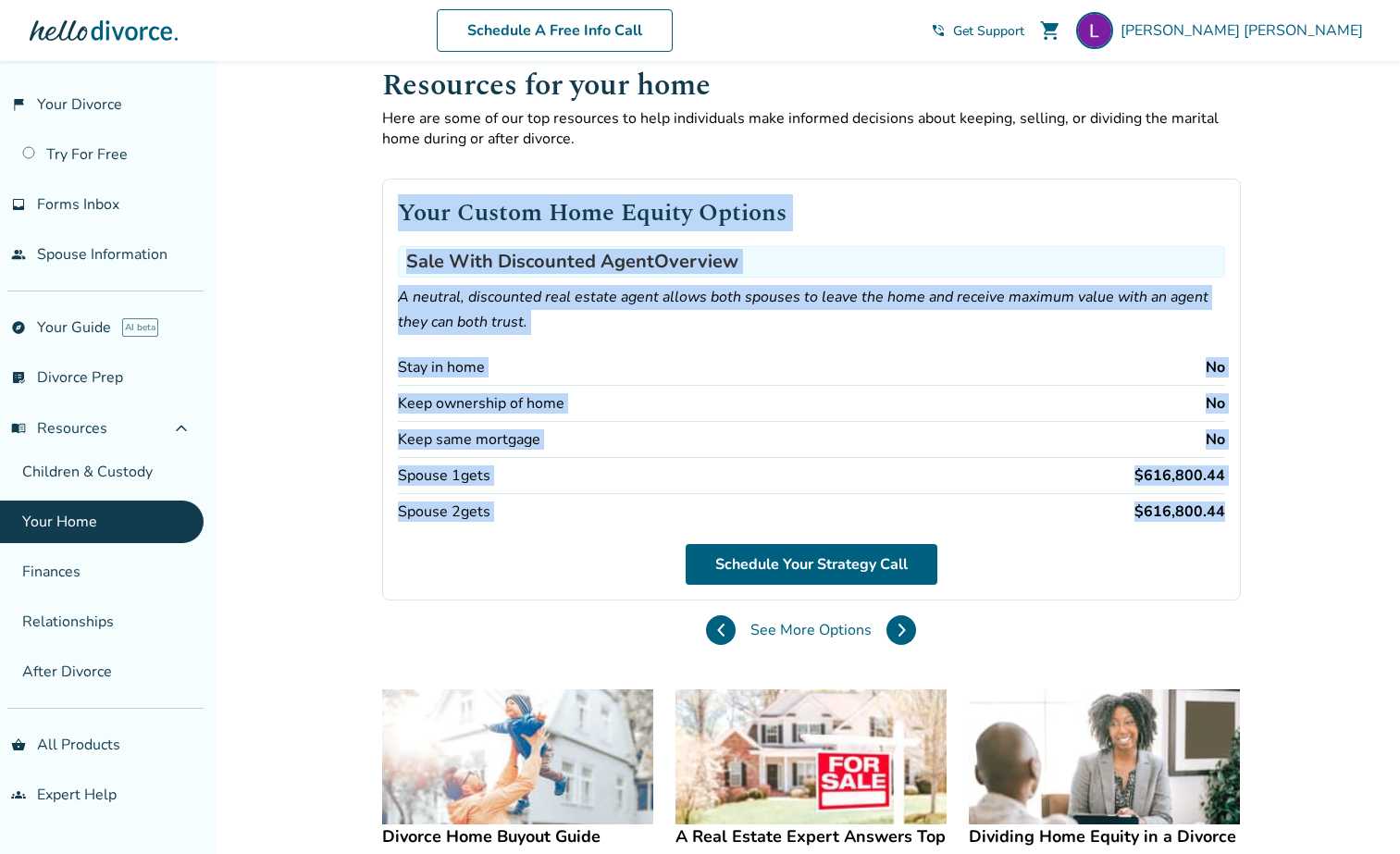
drag, startPoint x: 401, startPoint y: 205, endPoint x: 1280, endPoint y: 526, distance: 935.8
click at [1280, 526] on div "Added to cart Resources for your home Here are some of our top resources to hel…" at bounding box center [700, 843] width 1400 height 1618
copy div "Your Custom Home Equity Options Sale With Discounted Agent Overview A neutral, …"
click at [78, 571] on link "Finances" at bounding box center [102, 571] width 204 height 42
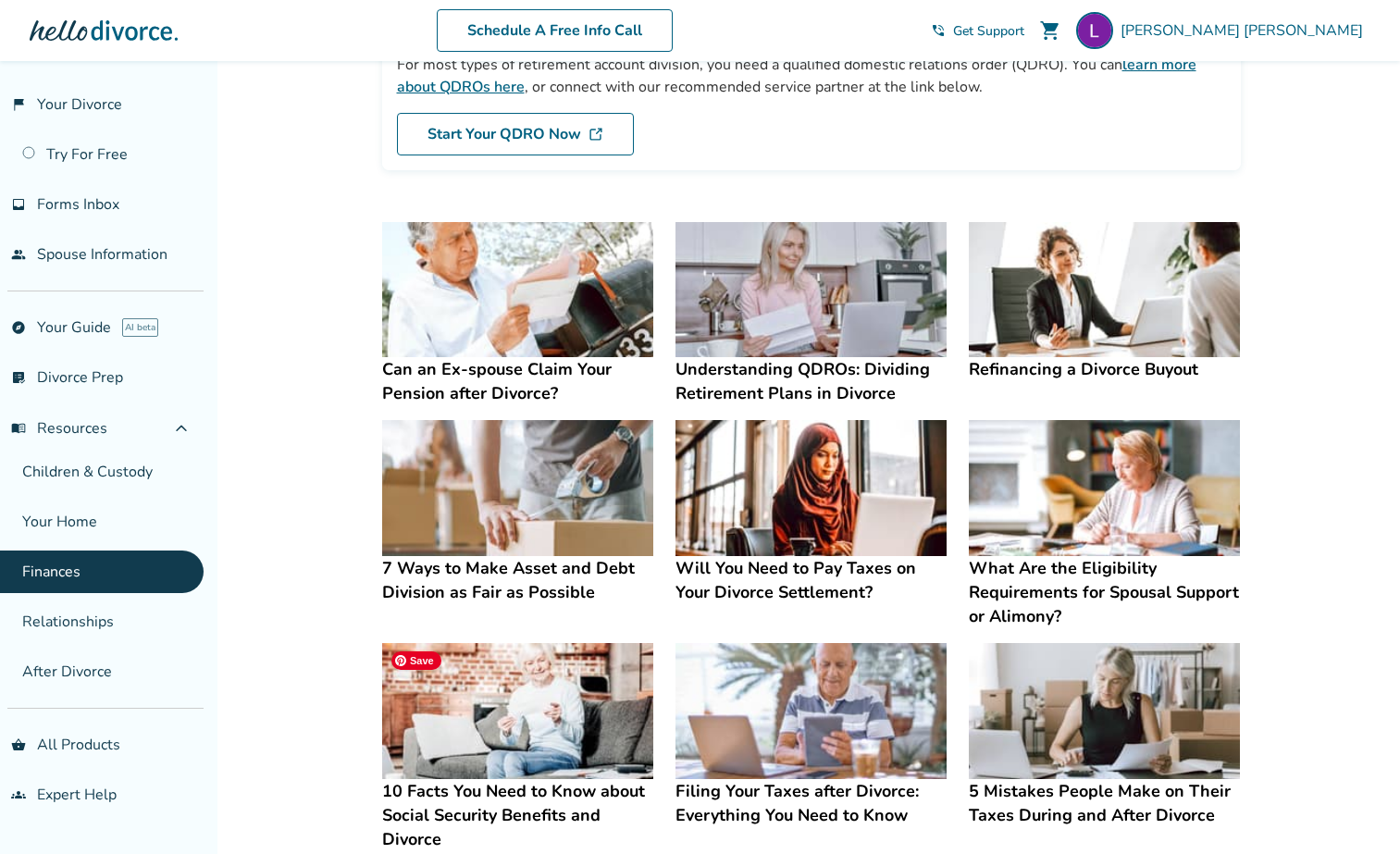
scroll to position [229, 0]
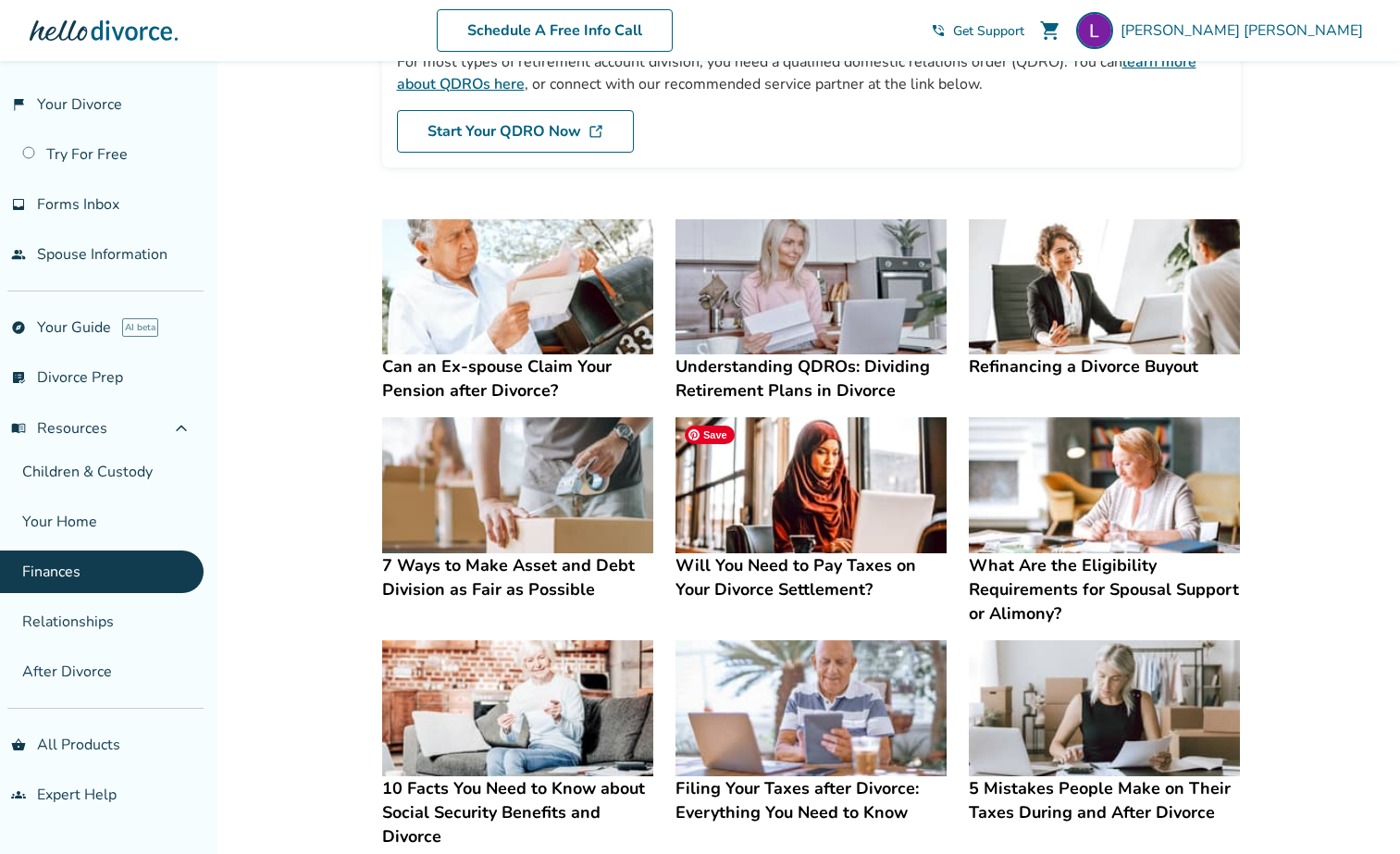
click at [824, 500] on img at bounding box center [811, 485] width 271 height 136
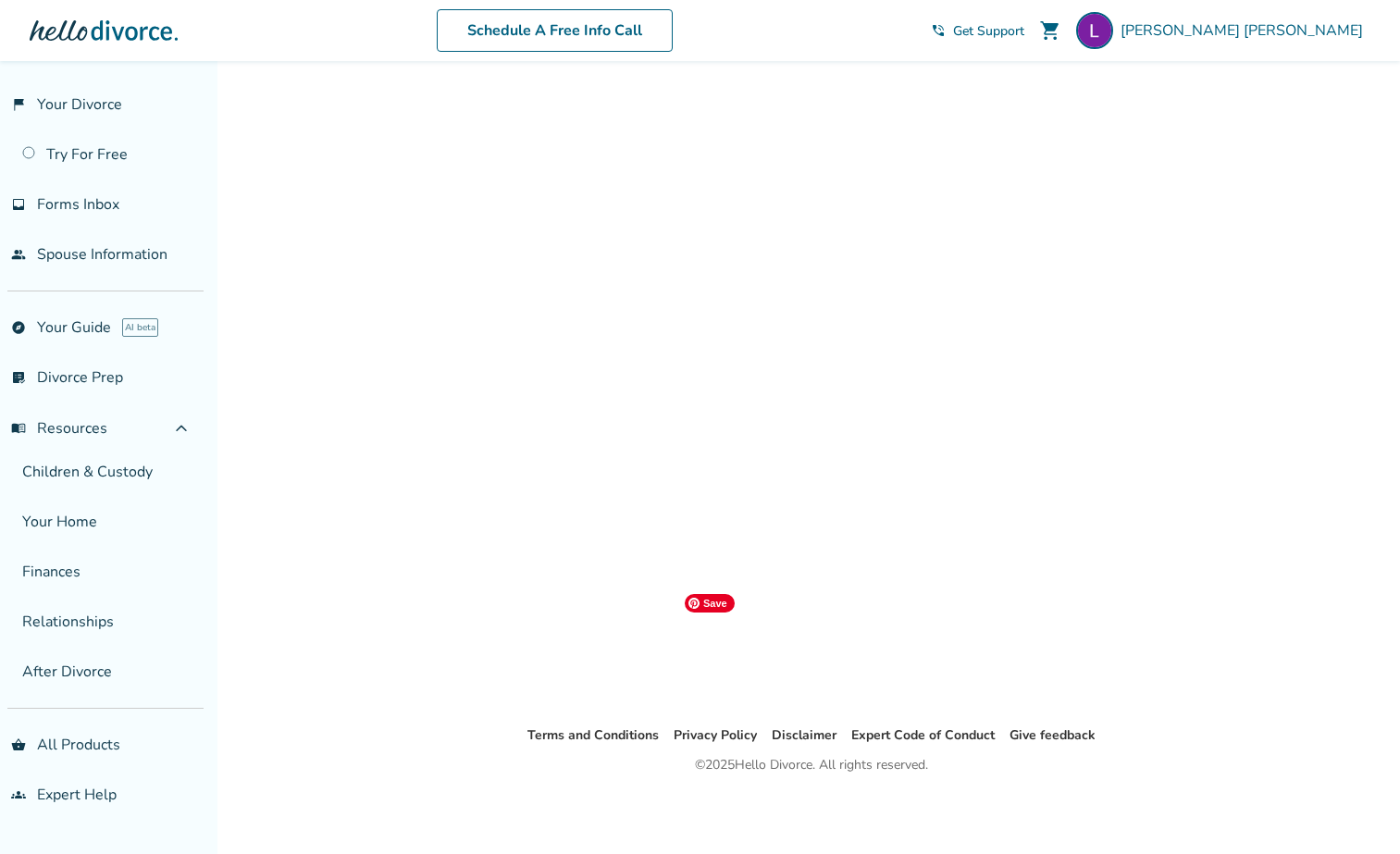
scroll to position [229, 0]
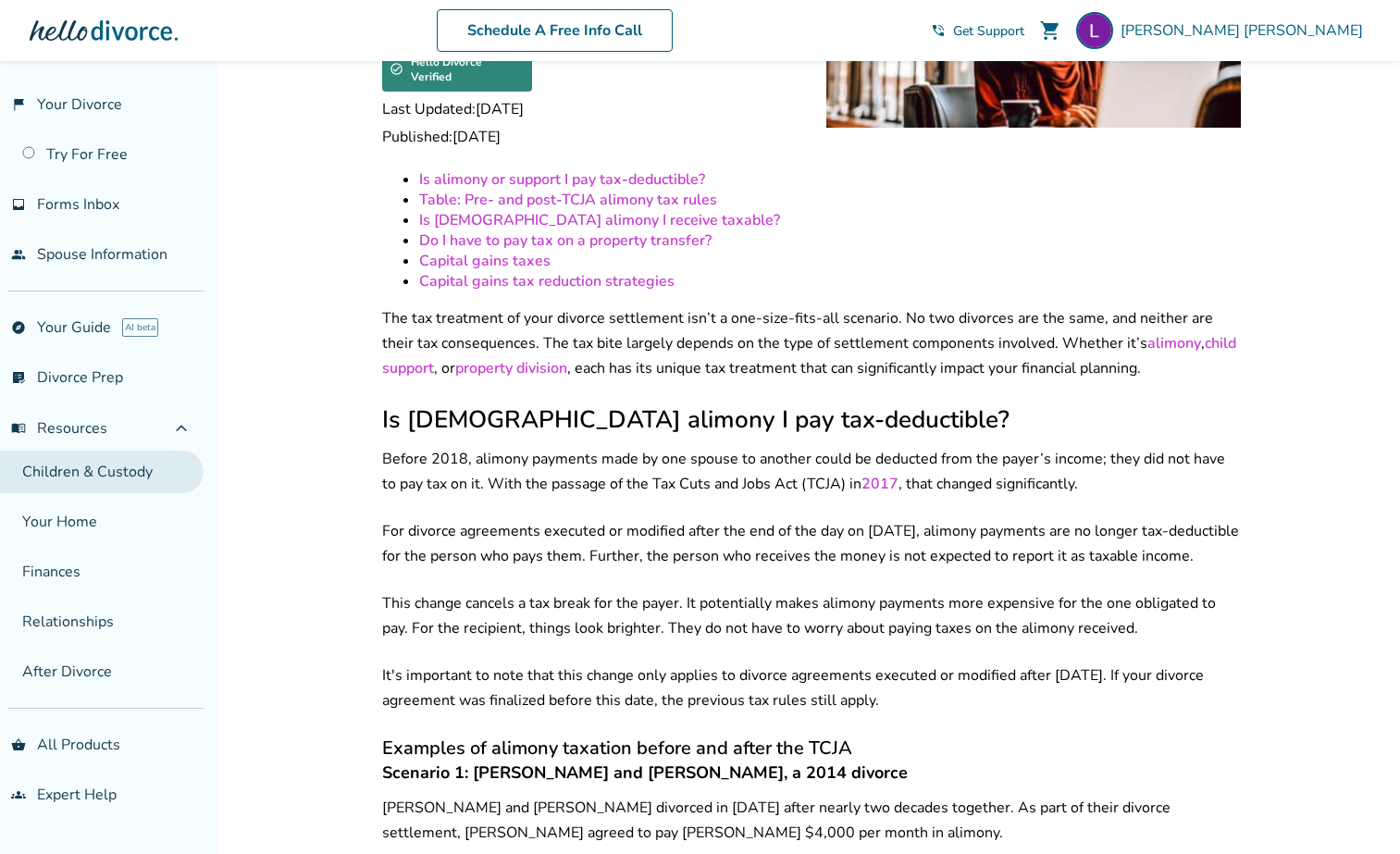
click at [103, 476] on link "Children & Custody" at bounding box center [102, 471] width 204 height 42
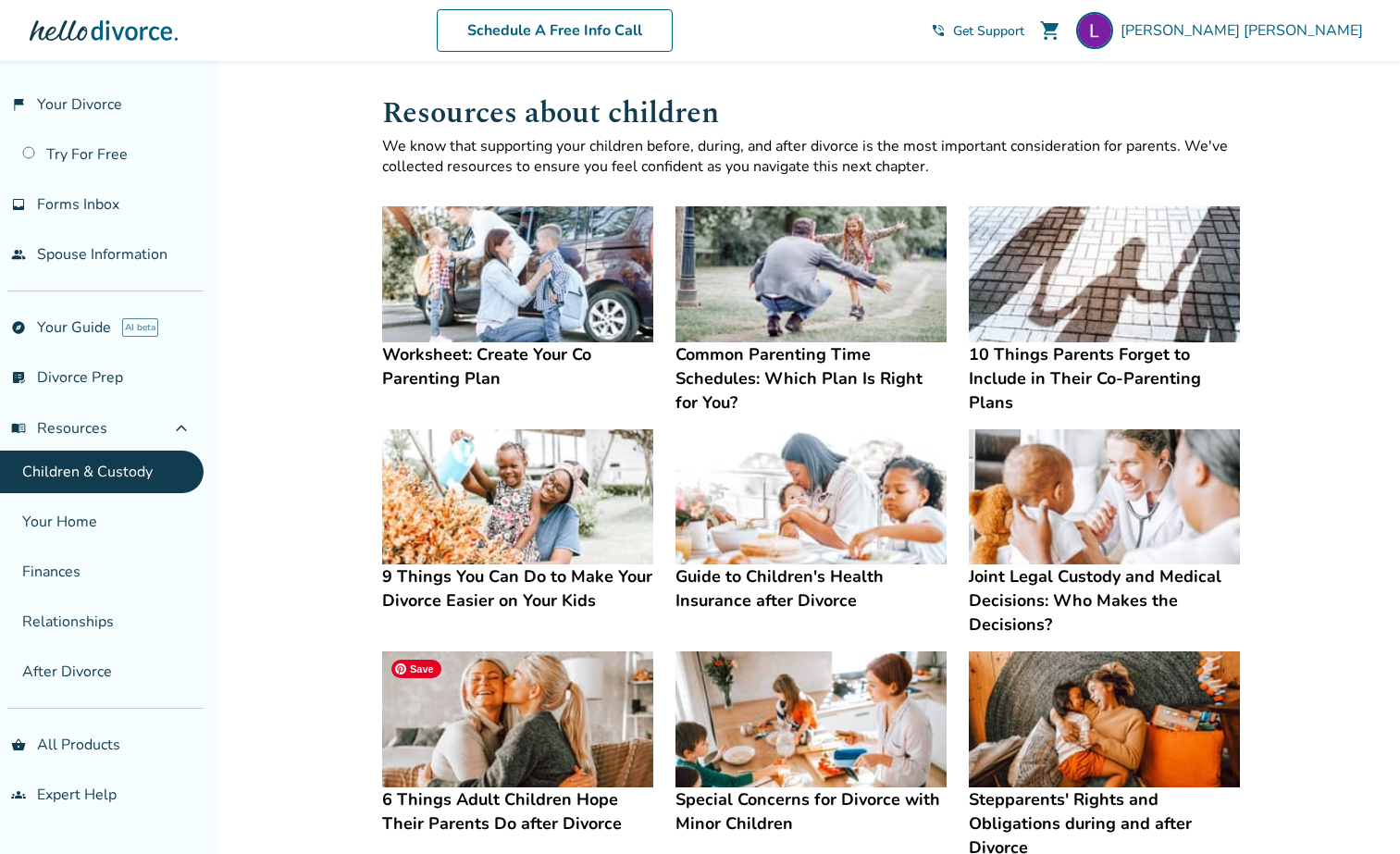
click at [565, 728] on img at bounding box center [518, 718] width 271 height 136
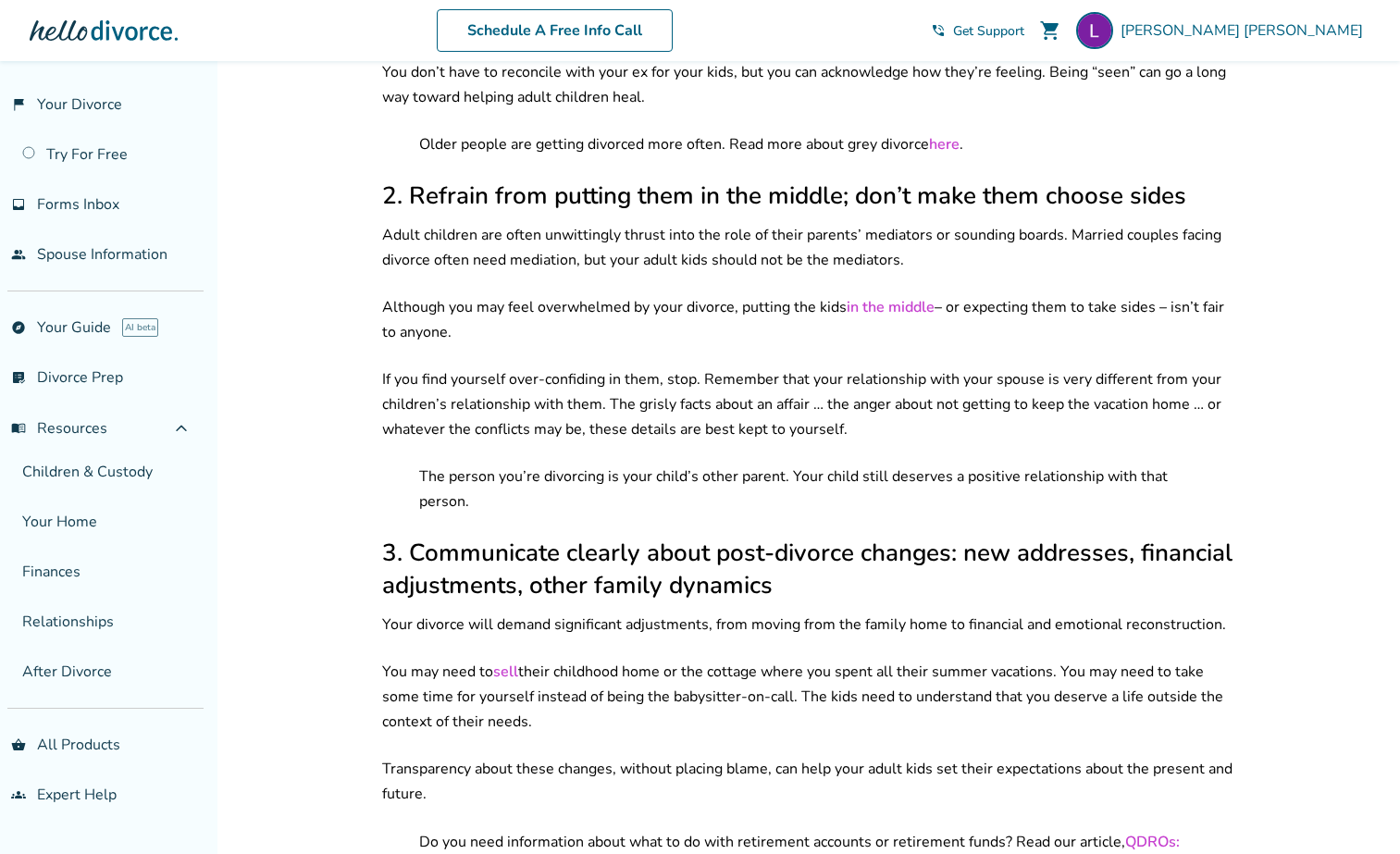
scroll to position [867, 0]
